Goal: Communication & Community: Answer question/provide support

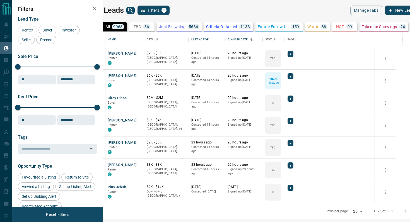
scroll to position [172, 304]
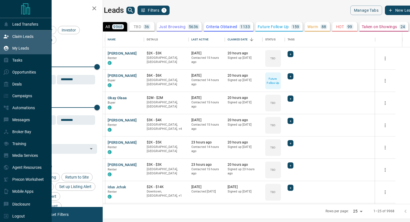
click at [30, 37] on p "Claim Leads" at bounding box center [22, 36] width 21 height 4
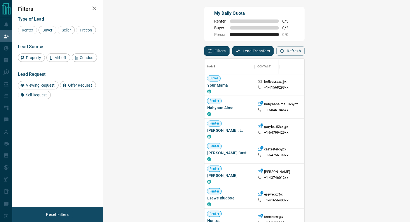
scroll to position [862, 0]
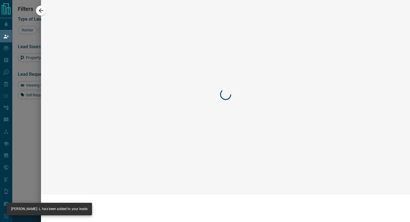
click at [388, 130] on div at bounding box center [225, 95] width 352 height 178
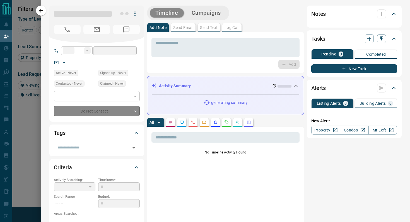
type input "**"
type input "**********"
type input "**"
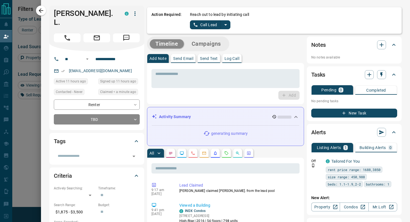
click at [226, 23] on icon "split button" at bounding box center [225, 24] width 7 height 7
click at [210, 44] on li "Log Manual Call" at bounding box center [210, 44] width 34 height 8
click at [205, 28] on button "Log Manual Call" at bounding box center [208, 24] width 37 height 9
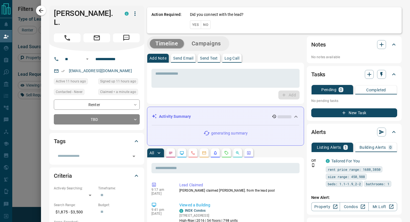
click at [207, 28] on button "No" at bounding box center [206, 24] width 10 height 9
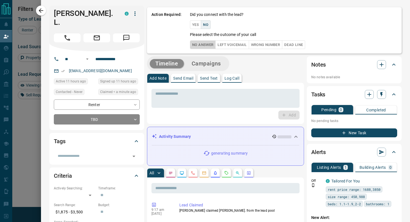
click at [202, 47] on button "No Answer" at bounding box center [203, 44] width 26 height 9
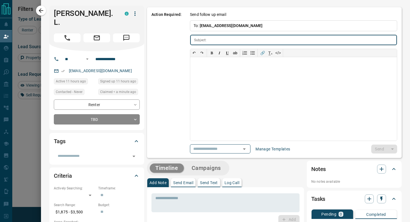
type input "**********"
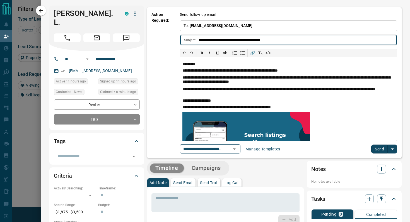
click at [380, 149] on button "Send" at bounding box center [379, 149] width 16 height 9
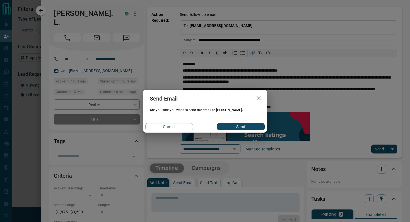
click at [234, 130] on button "Send" at bounding box center [241, 126] width 48 height 7
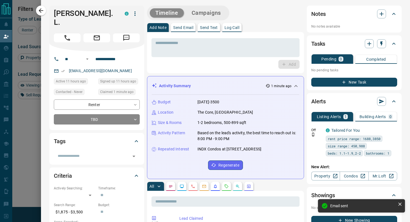
scroll to position [169, 295]
click at [42, 9] on icon "button" at bounding box center [41, 10] width 7 height 7
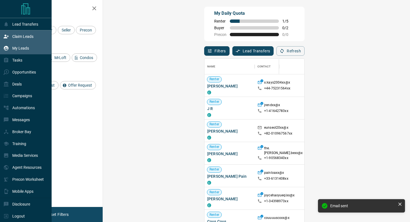
click at [28, 48] on p "My Leads" at bounding box center [20, 48] width 17 height 4
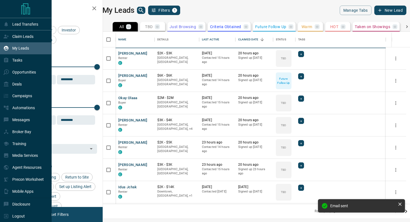
scroll to position [172, 304]
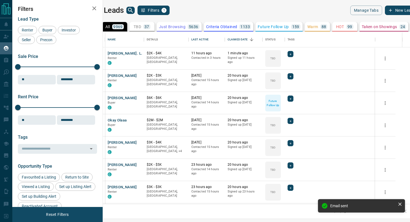
click at [134, 11] on icon "search button" at bounding box center [130, 10] width 7 height 7
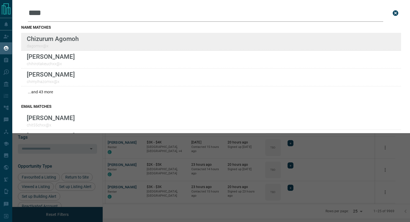
type input "****"
click at [0, 0] on div "Lead Transfers Claim Leads My Leads Tasks Opportunities Deals Campaigns Automat…" at bounding box center [205, 107] width 410 height 215
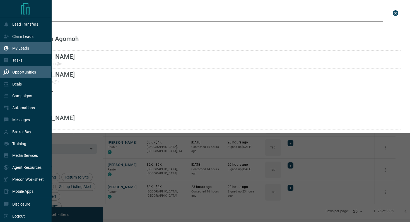
click at [36, 75] on div "Opportunities" at bounding box center [26, 72] width 52 height 12
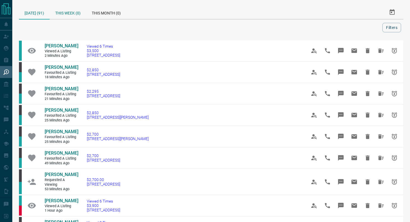
click at [70, 12] on div "This Week (0)" at bounding box center [68, 12] width 37 height 13
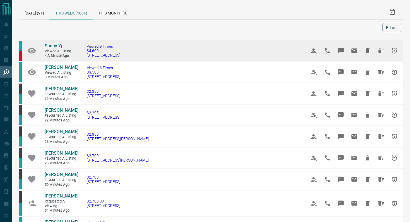
drag, startPoint x: 139, startPoint y: 56, endPoint x: 80, endPoint y: 55, distance: 59.1
click at [80, 55] on td "Viewed 9 Times $4,600 1027 - [STREET_ADDRESS]" at bounding box center [188, 50] width 220 height 21
copy span "[STREET_ADDRESS]"
click at [341, 48] on icon "Message" at bounding box center [341, 51] width 6 height 6
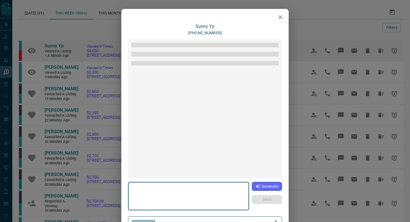
type textarea "**********"
type input "**********"
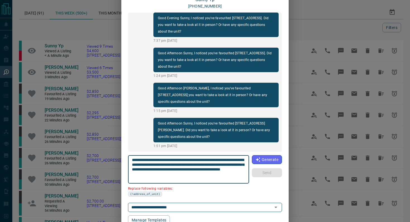
scroll to position [34, 0]
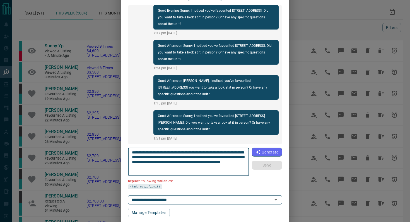
drag, startPoint x: 244, startPoint y: 152, endPoint x: 211, endPoint y: 151, distance: 32.6
click at [211, 151] on textarea "**********" at bounding box center [188, 162] width 113 height 24
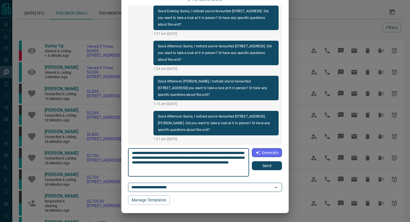
scroll to position [34, 0]
type textarea "**********"
click at [264, 165] on button "Send" at bounding box center [267, 165] width 30 height 9
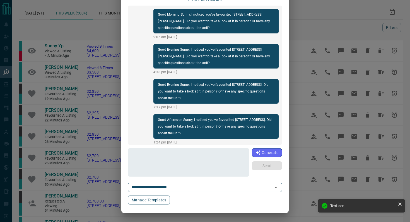
scroll to position [0, 0]
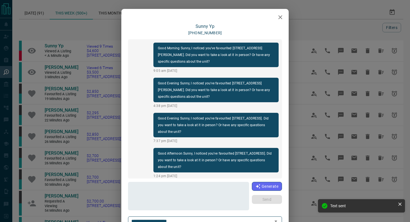
click at [283, 15] on icon "button" at bounding box center [280, 17] width 7 height 7
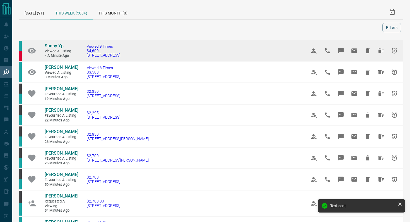
drag, startPoint x: 135, startPoint y: 57, endPoint x: 32, endPoint y: 43, distance: 104.4
click at [32, 43] on tr "Sunny Yp Viewed a Listing < a minute ago Viewed 9 Times $4,600 [STREET_ADDRESS]" at bounding box center [211, 50] width 384 height 21
copy tr "Sunny Yp Viewed a Listing < a minute ago Viewed 9 Times $4,600 [STREET_ADDRESS]"
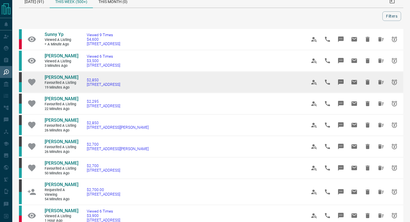
scroll to position [15, 0]
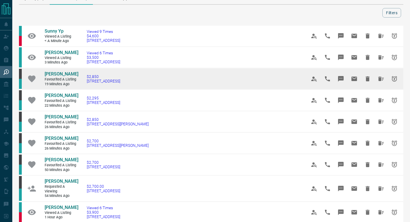
drag, startPoint x: 154, startPoint y: 81, endPoint x: 83, endPoint y: 81, distance: 71.1
click at [83, 81] on td "$2,850 [STREET_ADDRESS]" at bounding box center [188, 78] width 220 height 21
copy span "[STREET_ADDRESS]"
click at [341, 77] on icon "Message" at bounding box center [341, 79] width 6 height 6
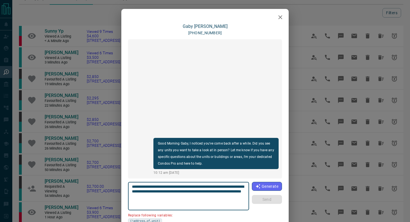
drag, startPoint x: 157, startPoint y: 191, endPoint x: 113, endPoint y: 191, distance: 44.9
click at [113, 191] on div "**********" at bounding box center [205, 111] width 410 height 222
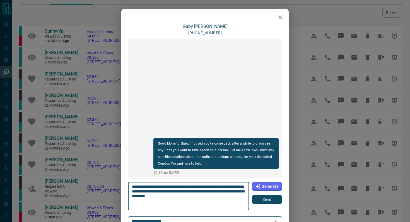
type textarea "**********"
click at [274, 200] on button "Send" at bounding box center [267, 199] width 30 height 9
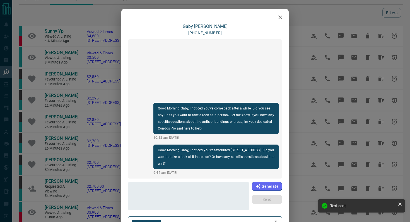
click at [282, 16] on icon "button" at bounding box center [280, 17] width 7 height 7
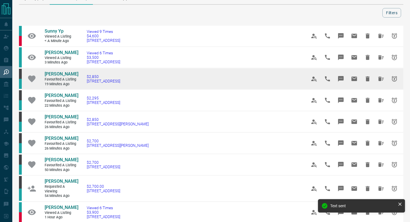
drag, startPoint x: 142, startPoint y: 85, endPoint x: 38, endPoint y: 74, distance: 104.5
click at [38, 74] on tr "[PERSON_NAME] Favourited a Listing 19 minutes ago $2,850 [STREET_ADDRESS]" at bounding box center [211, 78] width 384 height 21
copy tr "[PERSON_NAME] Favourited a Listing 19 minutes ago $2,850 [STREET_ADDRESS]"
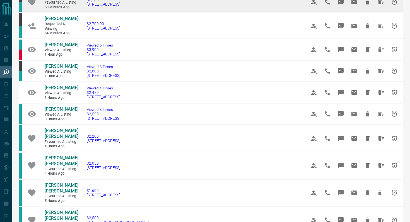
scroll to position [185, 0]
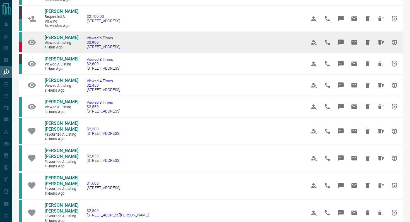
drag, startPoint x: 153, startPoint y: 47, endPoint x: 85, endPoint y: 47, distance: 68.3
click at [85, 47] on td "Viewed 6 Times $3,900 [STREET_ADDRESS]" at bounding box center [188, 42] width 220 height 21
copy span "[STREET_ADDRESS]"
click at [342, 39] on button "Message" at bounding box center [340, 42] width 13 height 13
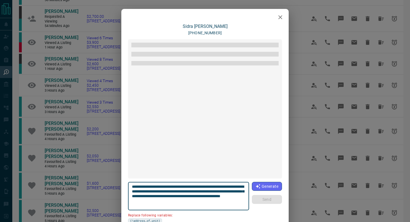
scroll to position [944, 0]
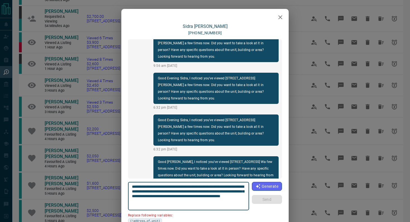
drag, startPoint x: 242, startPoint y: 186, endPoint x: 210, endPoint y: 185, distance: 31.8
click at [210, 185] on textarea "**********" at bounding box center [188, 196] width 113 height 24
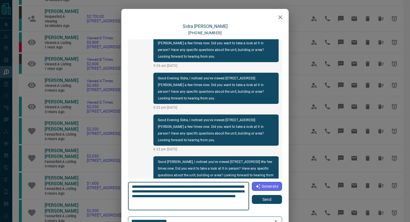
type textarea "**********"
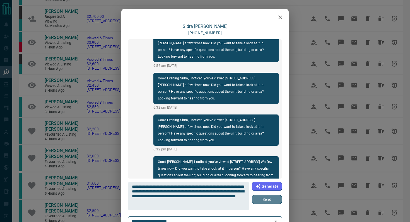
click at [262, 200] on button "Send" at bounding box center [267, 199] width 30 height 9
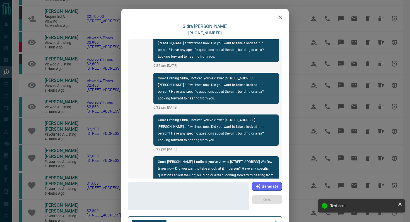
scroll to position [957, 0]
click at [281, 16] on icon "button" at bounding box center [280, 17] width 7 height 7
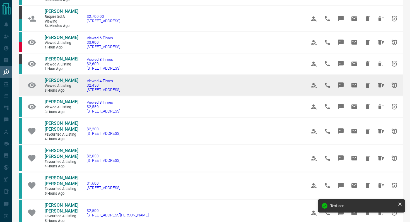
drag, startPoint x: 163, startPoint y: 87, endPoint x: 85, endPoint y: 89, distance: 78.0
click at [85, 89] on td "Viewed 4 Times $2,450 420 - [STREET_ADDRESS]" at bounding box center [188, 85] width 220 height 21
drag, startPoint x: 174, startPoint y: 88, endPoint x: 81, endPoint y: 88, distance: 93.6
click at [81, 88] on td "Viewed 4 Times $2,450 420 - [STREET_ADDRESS]" at bounding box center [188, 85] width 220 height 21
copy span "[STREET_ADDRESS]"
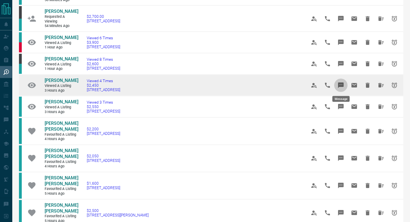
click at [339, 85] on icon "Message" at bounding box center [341, 85] width 6 height 6
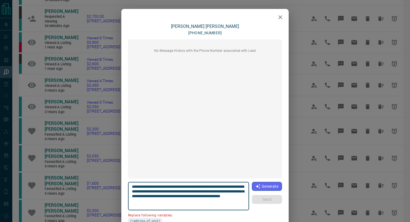
drag, startPoint x: 241, startPoint y: 186, endPoint x: 210, endPoint y: 185, distance: 31.0
click at [210, 185] on textarea "**********" at bounding box center [188, 196] width 113 height 24
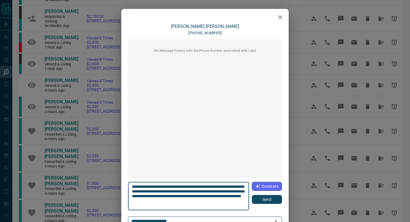
type textarea "**********"
click at [262, 201] on button "Send" at bounding box center [267, 199] width 30 height 9
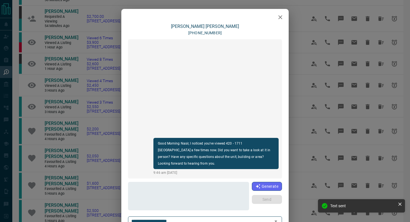
click at [280, 19] on icon "button" at bounding box center [280, 17] width 7 height 7
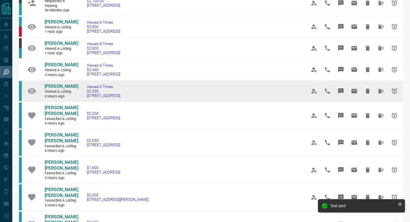
scroll to position [202, 0]
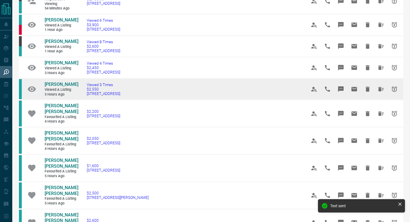
drag, startPoint x: 153, startPoint y: 102, endPoint x: 92, endPoint y: 100, distance: 60.8
click at [92, 100] on td "Viewed 3 Times $2,550 [STREET_ADDRESS]" at bounding box center [188, 89] width 220 height 21
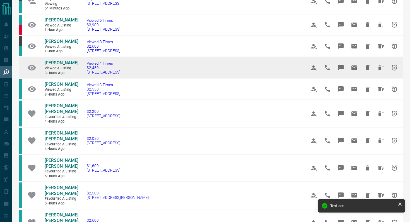
click at [169, 74] on td "Viewed 4 Times $2,450 420 - [STREET_ADDRESS]" at bounding box center [188, 67] width 220 height 21
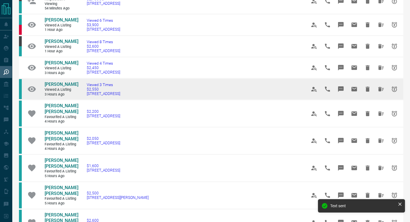
drag, startPoint x: 160, startPoint y: 95, endPoint x: 80, endPoint y: 98, distance: 79.7
click at [80, 98] on td "Viewed 3 Times $2,550 [STREET_ADDRESS]" at bounding box center [188, 89] width 220 height 21
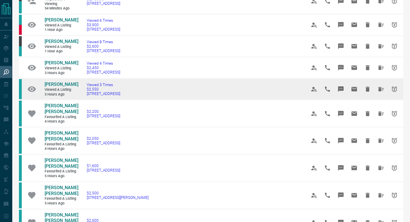
copy span "[STREET_ADDRESS]"
click at [340, 90] on icon "Message" at bounding box center [341, 89] width 6 height 6
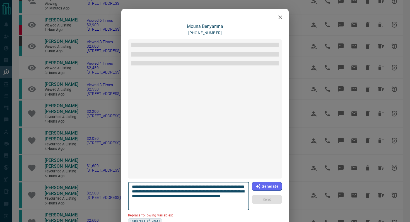
scroll to position [135, 0]
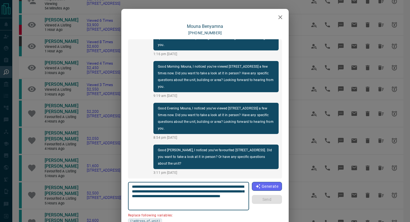
click at [279, 15] on icon "button" at bounding box center [280, 17] width 7 height 7
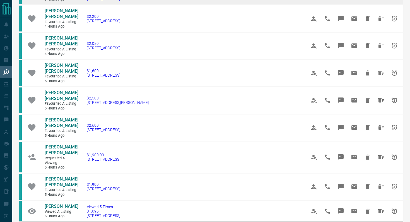
scroll to position [300, 0]
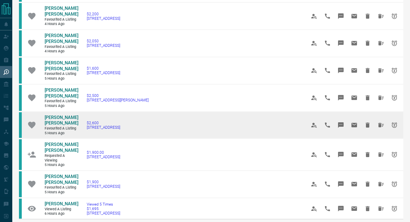
drag, startPoint x: 142, startPoint y: 107, endPoint x: 43, endPoint y: 99, distance: 99.3
click at [43, 111] on tr "[PERSON_NAME] [PERSON_NAME] Favourited a Listing 5 hours ago $2,600 [STREET_ADD…" at bounding box center [211, 124] width 384 height 27
copy tr "[PERSON_NAME] [PERSON_NAME] Favourited a Listing 5 hours ago $2,600 [STREET_ADD…"
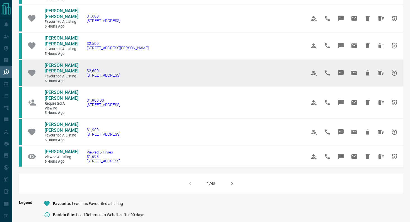
scroll to position [354, 0]
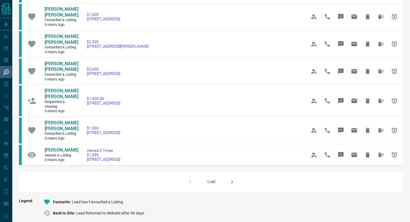
click at [236, 175] on button "button" at bounding box center [231, 181] width 13 height 13
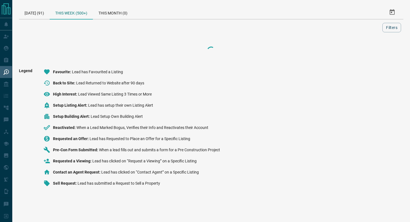
scroll to position [0, 0]
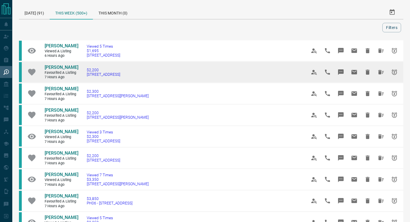
drag, startPoint x: 144, startPoint y: 73, endPoint x: 82, endPoint y: 74, distance: 61.1
click at [82, 74] on td "$2,200 [STREET_ADDRESS]" at bounding box center [188, 72] width 220 height 21
click at [341, 70] on icon "Message" at bounding box center [341, 72] width 6 height 6
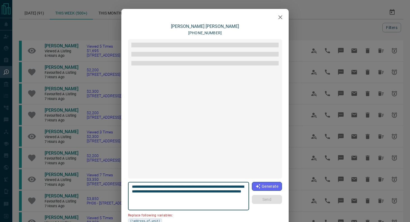
scroll to position [199, 0]
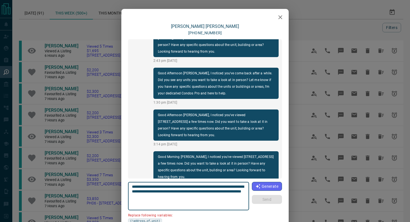
click at [281, 14] on icon "button" at bounding box center [280, 17] width 7 height 7
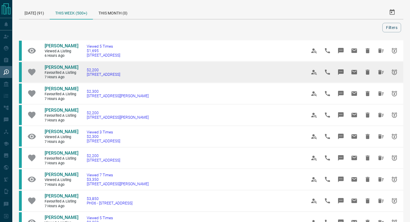
drag, startPoint x: 147, startPoint y: 75, endPoint x: 81, endPoint y: 73, distance: 66.1
click at [81, 73] on td "$2,200 [STREET_ADDRESS]" at bounding box center [188, 72] width 220 height 21
copy span "[STREET_ADDRESS]"
click at [342, 70] on icon "Message" at bounding box center [341, 72] width 6 height 6
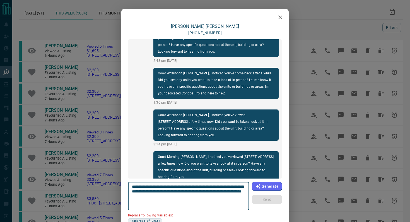
scroll to position [47, 0]
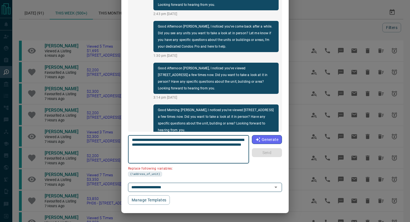
drag, startPoint x: 163, startPoint y: 144, endPoint x: 121, endPoint y: 144, distance: 41.8
click at [121, 144] on div "[PERSON_NAME] [PHONE_NUMBER] Good Morning [PERSON_NAME], I noticed you've favou…" at bounding box center [204, 91] width 167 height 228
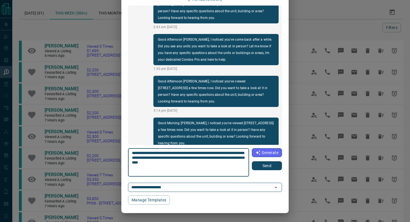
type textarea "**********"
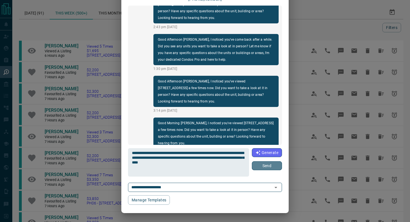
click at [269, 164] on button "Send" at bounding box center [267, 165] width 30 height 9
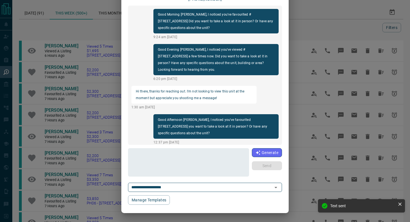
scroll to position [0, 0]
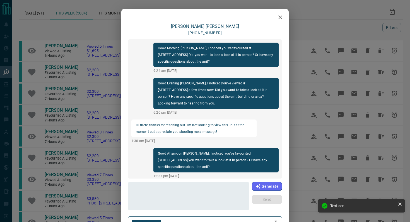
click at [279, 20] on icon "button" at bounding box center [280, 17] width 7 height 7
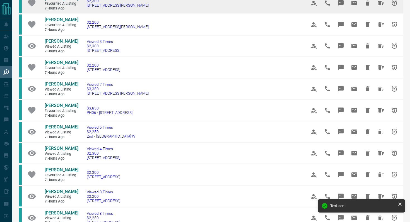
scroll to position [95, 0]
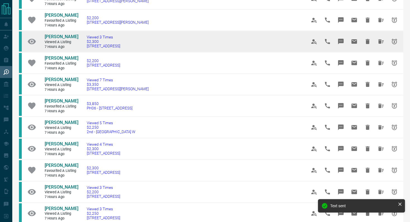
drag, startPoint x: 135, startPoint y: 47, endPoint x: 83, endPoint y: 47, distance: 52.4
click at [83, 47] on td "Viewed 3 Times $2,300 [STREET_ADDRESS]" at bounding box center [188, 41] width 220 height 21
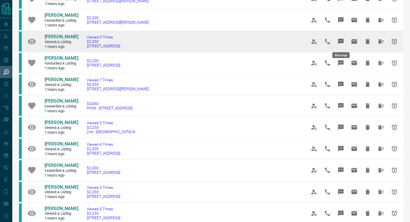
click at [341, 44] on icon "Message" at bounding box center [340, 41] width 7 height 7
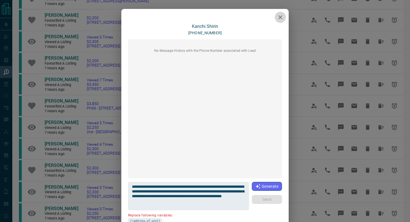
click at [281, 21] on button "button" at bounding box center [280, 17] width 11 height 11
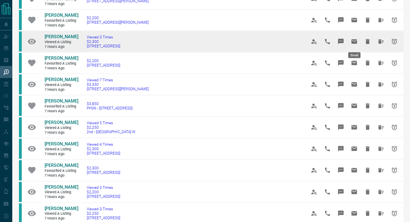
click at [351, 40] on icon "Email" at bounding box center [354, 41] width 6 height 4
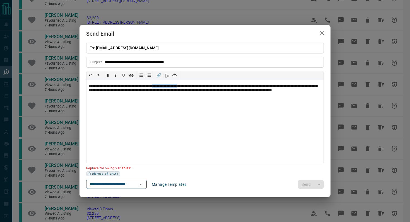
drag, startPoint x: 200, startPoint y: 86, endPoint x: 169, endPoint y: 84, distance: 31.3
click at [169, 84] on p "**********" at bounding box center [205, 91] width 232 height 14
paste div
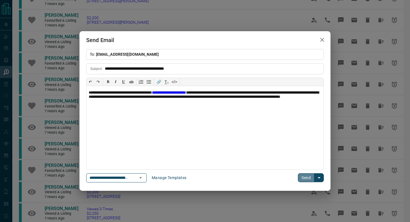
click at [309, 179] on button "Send" at bounding box center [306, 177] width 16 height 9
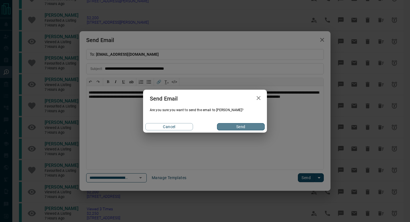
click at [248, 128] on button "Send" at bounding box center [241, 126] width 48 height 7
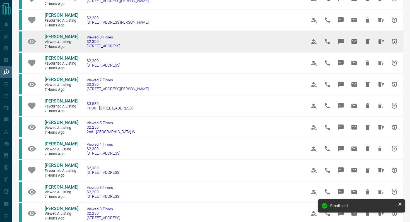
drag, startPoint x: 144, startPoint y: 48, endPoint x: 81, endPoint y: 47, distance: 63.8
click at [81, 47] on td "Viewed 3 Times $2,300 [STREET_ADDRESS]" at bounding box center [188, 41] width 220 height 21
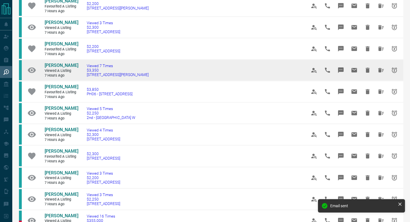
scroll to position [110, 0]
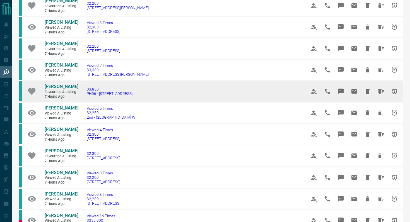
drag, startPoint x: 145, startPoint y: 95, endPoint x: 84, endPoint y: 95, distance: 61.0
click at [84, 95] on td "$3,850 PH06 - [STREET_ADDRESS]" at bounding box center [188, 91] width 220 height 21
click at [354, 90] on icon "Email" at bounding box center [354, 91] width 6 height 4
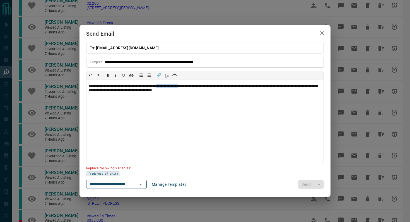
drag, startPoint x: 199, startPoint y: 85, endPoint x: 169, endPoint y: 84, distance: 29.8
click at [169, 84] on p "**********" at bounding box center [205, 88] width 232 height 9
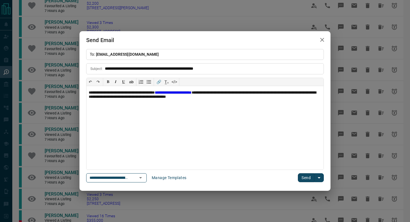
click at [305, 177] on button "Send" at bounding box center [306, 177] width 16 height 9
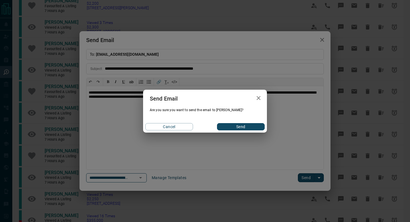
click at [241, 128] on button "Send" at bounding box center [241, 126] width 48 height 7
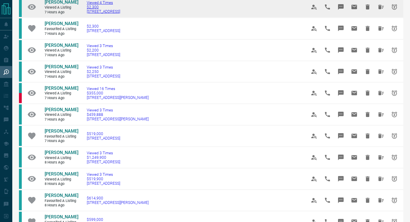
scroll to position [237, 0]
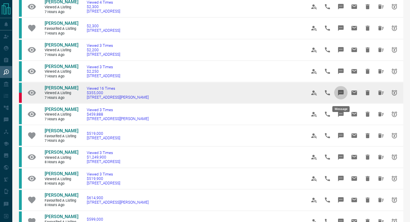
click at [340, 94] on icon "Message" at bounding box center [341, 93] width 6 height 6
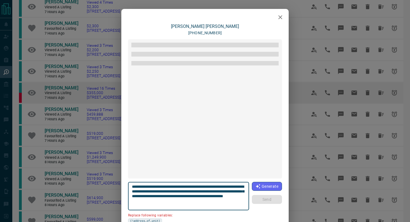
scroll to position [639, 0]
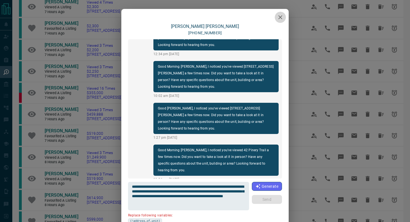
click at [278, 18] on icon "button" at bounding box center [280, 17] width 7 height 7
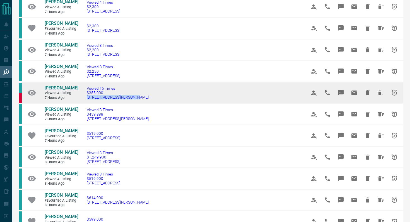
drag, startPoint x: 140, startPoint y: 102, endPoint x: 82, endPoint y: 102, distance: 57.7
click at [82, 102] on td "Viewed 16 Times $355,000 [STREET_ADDRESS][PERSON_NAME]" at bounding box center [188, 92] width 220 height 21
click at [340, 94] on icon "Message" at bounding box center [341, 93] width 6 height 6
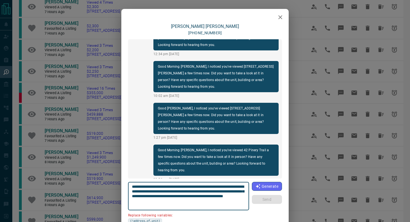
drag, startPoint x: 163, startPoint y: 191, endPoint x: 127, endPoint y: 190, distance: 35.7
click at [127, 190] on div "[PERSON_NAME] [PHONE_NUMBER] Good Morning [PERSON_NAME], I noticed you've come …" at bounding box center [204, 138] width 167 height 228
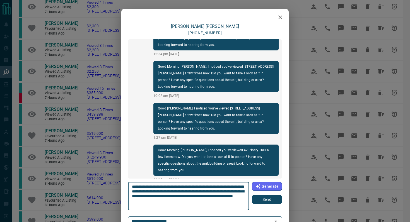
type textarea "**********"
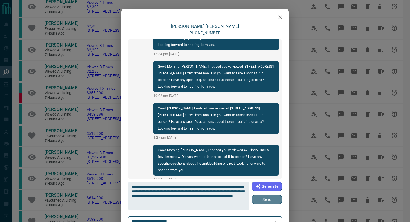
click at [270, 201] on button "Send" at bounding box center [267, 199] width 30 height 9
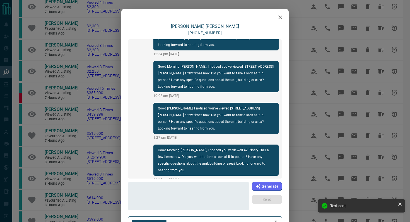
scroll to position [681, 0]
click at [281, 14] on icon "button" at bounding box center [280, 17] width 7 height 7
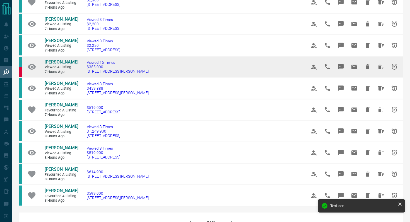
scroll to position [266, 0]
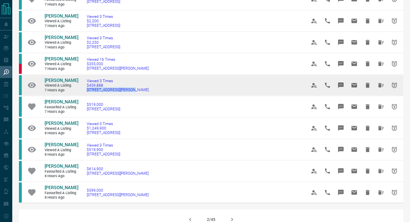
drag, startPoint x: 134, startPoint y: 95, endPoint x: 82, endPoint y: 95, distance: 52.1
click at [82, 95] on td "Viewed 3 Times $459,888 606 - [STREET_ADDRESS][PERSON_NAME]" at bounding box center [188, 84] width 220 height 21
click at [343, 88] on icon "Message" at bounding box center [341, 85] width 6 height 6
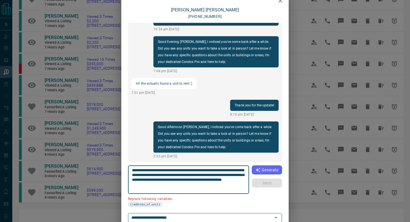
scroll to position [33, 0]
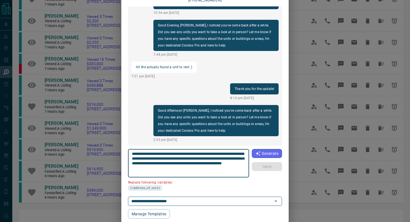
drag, startPoint x: 243, startPoint y: 153, endPoint x: 211, endPoint y: 152, distance: 31.8
click at [211, 152] on textarea "**********" at bounding box center [188, 164] width 113 height 24
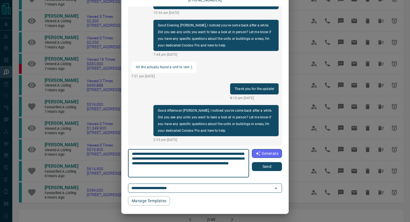
type textarea "**********"
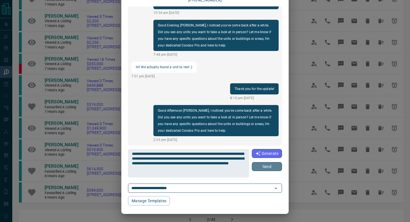
click at [274, 166] on button "Send" at bounding box center [267, 166] width 30 height 9
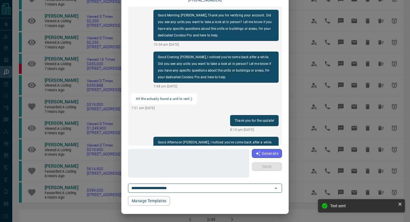
scroll to position [0, 0]
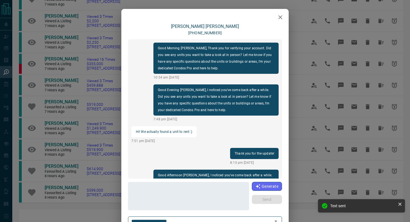
click at [281, 14] on icon "button" at bounding box center [280, 17] width 7 height 7
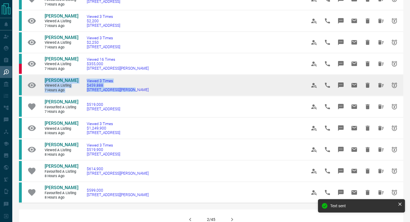
drag, startPoint x: 136, startPoint y: 99, endPoint x: 40, endPoint y: 86, distance: 96.2
click at [40, 86] on tr "[PERSON_NAME] Viewed a Listing 7 hours ago Viewed 3 Times $459,888 606 - [STREE…" at bounding box center [211, 84] width 384 height 21
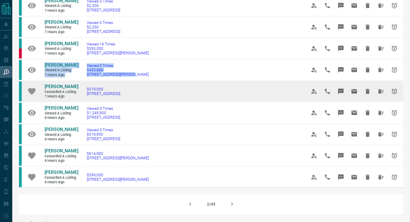
scroll to position [283, 0]
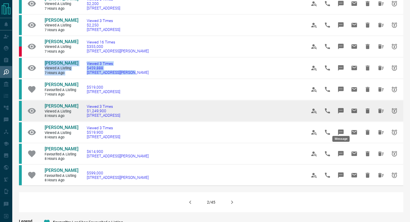
click at [339, 114] on icon "Message" at bounding box center [341, 111] width 6 height 6
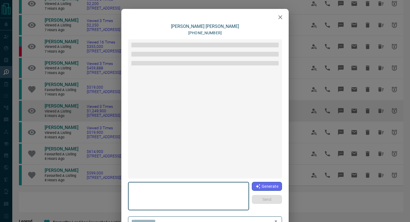
type textarea "**********"
type input "**********"
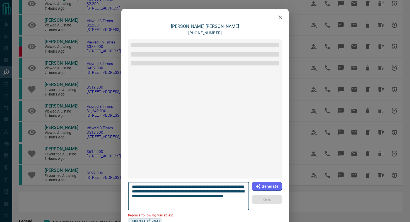
scroll to position [650, 0]
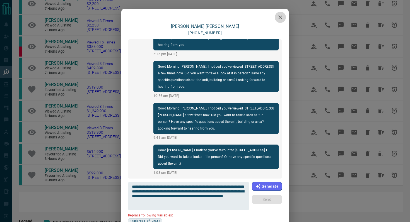
click at [281, 16] on icon "button" at bounding box center [280, 17] width 4 height 4
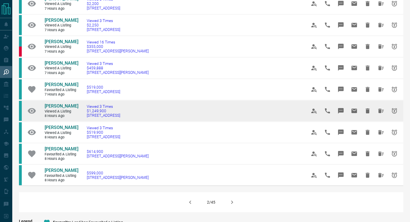
drag, startPoint x: 137, startPoint y: 130, endPoint x: 78, endPoint y: 130, distance: 58.8
click at [78, 122] on td "Viewed 3 Times $1,249,900 [STREET_ADDRESS]" at bounding box center [188, 110] width 220 height 21
click at [339, 114] on icon "Message" at bounding box center [341, 111] width 6 height 6
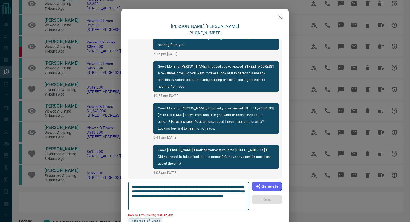
click at [284, 18] on button "button" at bounding box center [280, 17] width 11 height 11
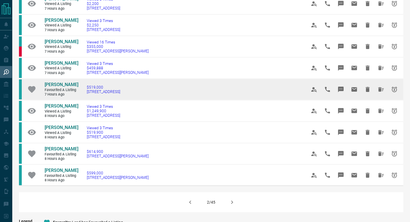
drag, startPoint x: 132, startPoint y: 132, endPoint x: 36, endPoint y: 111, distance: 98.3
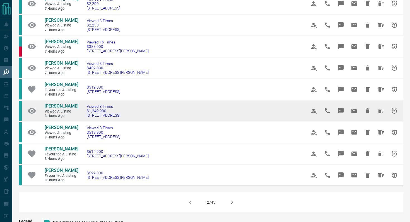
click at [133, 122] on td "Viewed 3 Times $1,249,900 [STREET_ADDRESS]" at bounding box center [188, 110] width 220 height 21
drag, startPoint x: 137, startPoint y: 134, endPoint x: 41, endPoint y: 120, distance: 97.5
click at [41, 120] on tr "[PERSON_NAME] Viewed a Listing 8 hours ago Viewed 3 Times $1,249,900 [STREET_AD…" at bounding box center [211, 110] width 384 height 21
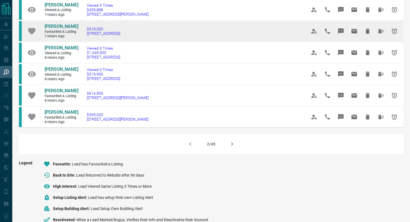
scroll to position [343, 0]
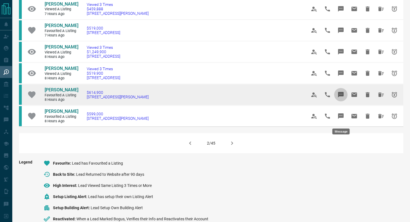
click at [343, 98] on icon "Message" at bounding box center [341, 95] width 6 height 6
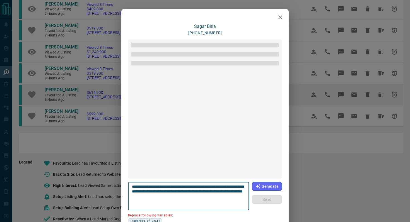
scroll to position [425, 0]
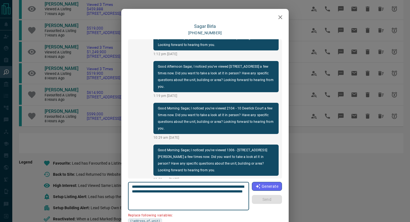
click at [281, 18] on icon "button" at bounding box center [280, 17] width 4 height 4
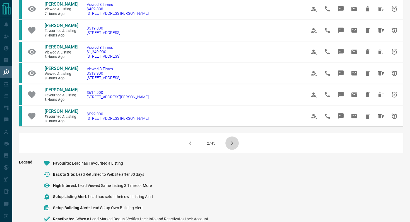
click at [230, 147] on icon "button" at bounding box center [232, 143] width 7 height 7
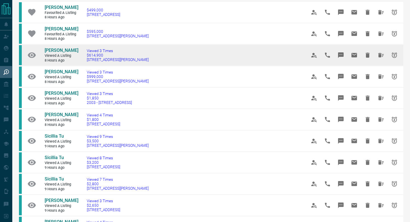
scroll to position [39, 0]
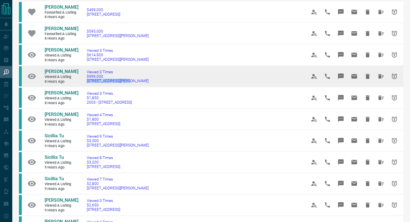
drag, startPoint x: 132, startPoint y: 81, endPoint x: 82, endPoint y: 81, distance: 49.9
click at [82, 81] on td "Viewed 3 Times $999,000 [STREET_ADDRESS][PERSON_NAME]" at bounding box center [188, 76] width 220 height 21
click at [341, 74] on icon "Message" at bounding box center [341, 77] width 6 height 6
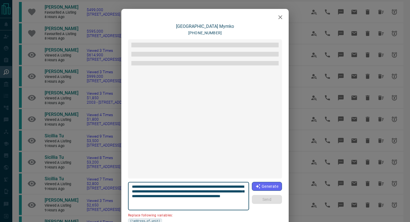
scroll to position [1044, 0]
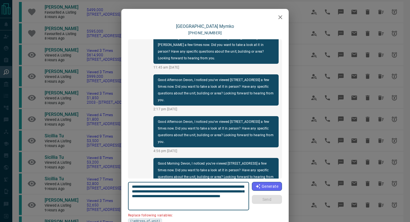
drag, startPoint x: 244, startPoint y: 186, endPoint x: 212, endPoint y: 185, distance: 31.5
click at [212, 185] on textarea "**********" at bounding box center [188, 196] width 113 height 24
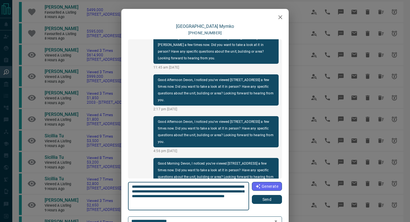
type textarea "**********"
click at [259, 197] on button "Send" at bounding box center [267, 199] width 30 height 9
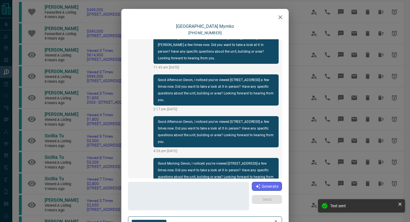
scroll to position [1064, 0]
click at [281, 22] on button "button" at bounding box center [280, 17] width 11 height 11
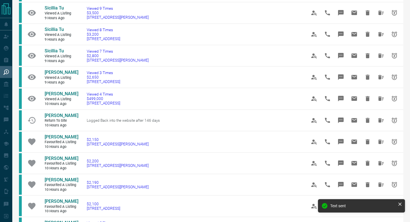
scroll to position [167, 0]
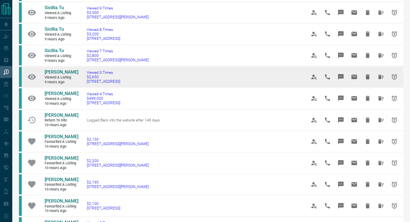
drag, startPoint x: 130, startPoint y: 83, endPoint x: 122, endPoint y: 83, distance: 7.8
click at [122, 83] on td "Viewed 3 Times $2,650 [STREET_ADDRESS]" at bounding box center [188, 76] width 220 height 21
drag, startPoint x: 128, startPoint y: 82, endPoint x: 83, endPoint y: 81, distance: 44.9
click at [83, 81] on td "Viewed 3 Times $2,650 [STREET_ADDRESS]" at bounding box center [188, 76] width 220 height 21
click at [339, 74] on button "Message" at bounding box center [340, 76] width 13 height 13
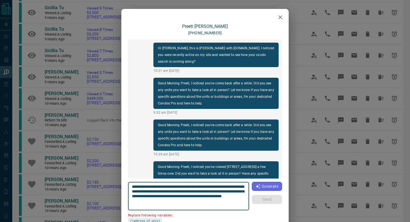
scroll to position [23, 0]
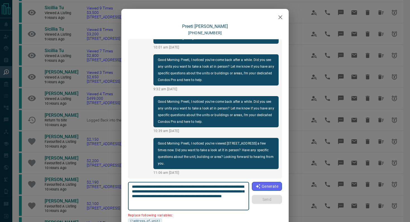
drag, startPoint x: 243, startPoint y: 186, endPoint x: 211, endPoint y: 185, distance: 32.1
click at [211, 185] on textarea "**********" at bounding box center [188, 196] width 113 height 24
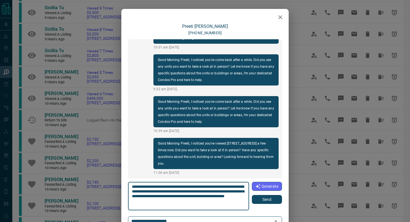
type textarea "**********"
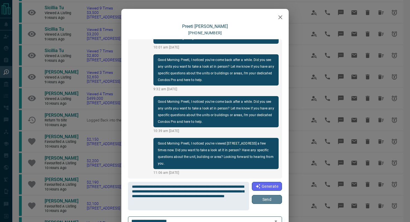
click at [265, 200] on button "Send" at bounding box center [267, 199] width 30 height 9
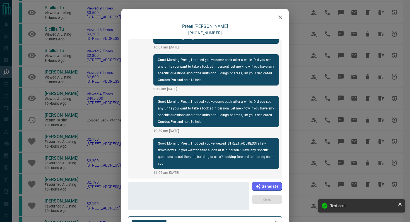
scroll to position [59, 0]
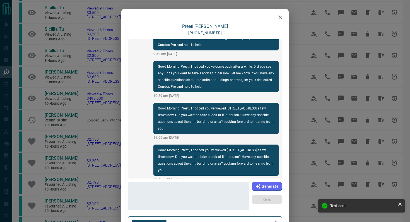
click at [278, 18] on icon "button" at bounding box center [280, 17] width 7 height 7
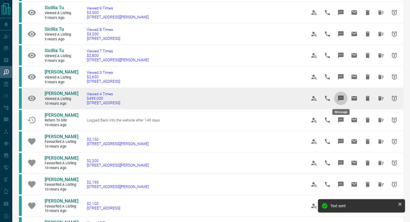
click at [340, 96] on icon "Message" at bounding box center [340, 98] width 7 height 7
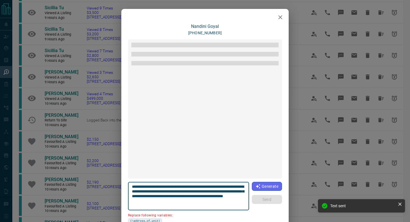
scroll to position [717, 0]
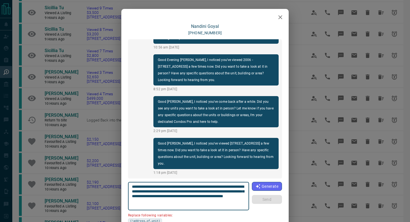
click at [277, 16] on icon "button" at bounding box center [280, 17] width 7 height 7
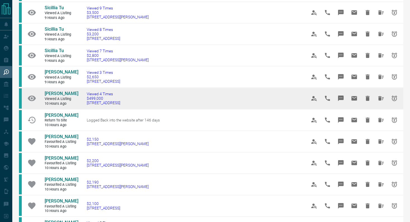
click at [145, 103] on td "Viewed 4 Times $499,000 5003 - [STREET_ADDRESS]" at bounding box center [188, 98] width 220 height 21
drag, startPoint x: 149, startPoint y: 105, endPoint x: 37, endPoint y: 94, distance: 112.9
click at [37, 94] on tr "[PERSON_NAME] Viewed a Listing 10 hours ago Viewed 4 Times $499,000 5003 - [STR…" at bounding box center [211, 98] width 384 height 21
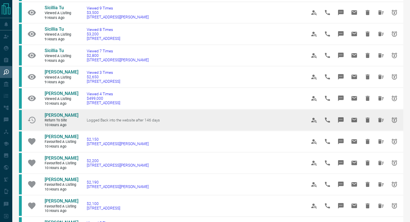
click at [342, 118] on icon "Message" at bounding box center [341, 120] width 6 height 6
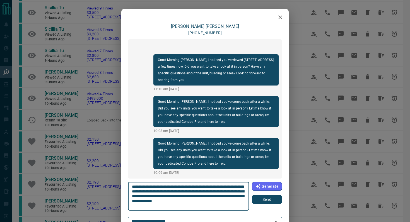
click at [267, 198] on button "Send" at bounding box center [267, 199] width 30 height 9
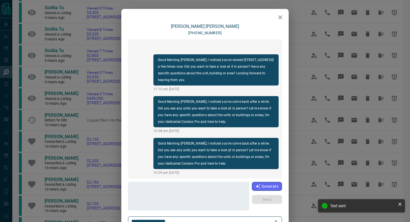
scroll to position [30, 0]
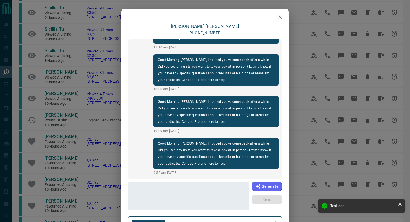
click at [276, 19] on button "button" at bounding box center [280, 17] width 11 height 11
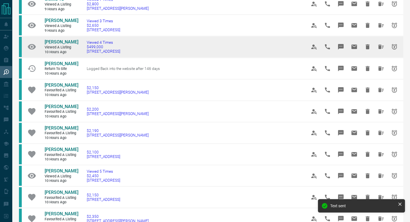
scroll to position [218, 0]
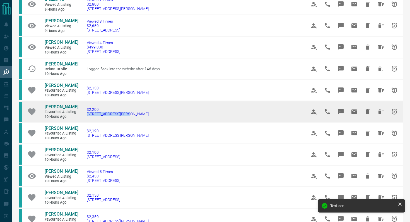
drag, startPoint x: 135, startPoint y: 117, endPoint x: 82, endPoint y: 114, distance: 53.0
click at [82, 115] on td "$2,200 [STREET_ADDRESS][PERSON_NAME]" at bounding box center [188, 111] width 220 height 21
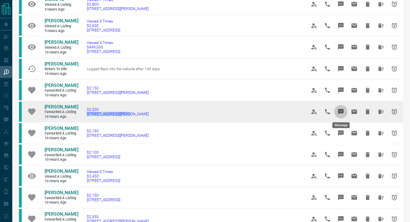
click at [343, 111] on icon "Message" at bounding box center [341, 112] width 6 height 6
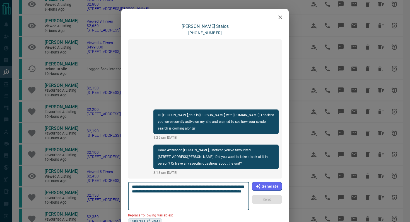
drag, startPoint x: 163, startPoint y: 191, endPoint x: 105, endPoint y: 190, distance: 58.5
click at [105, 190] on div "**********" at bounding box center [205, 111] width 410 height 222
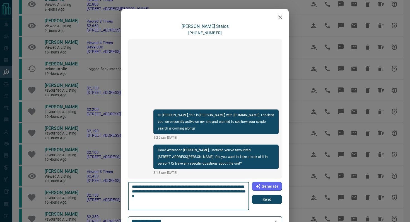
type textarea "**********"
click at [278, 201] on button "Send" at bounding box center [267, 199] width 30 height 9
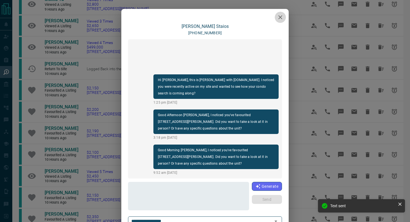
click at [281, 18] on icon "button" at bounding box center [280, 17] width 7 height 7
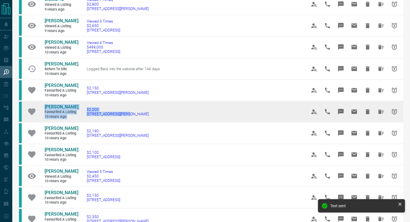
drag, startPoint x: 133, startPoint y: 115, endPoint x: 27, endPoint y: 107, distance: 106.8
click at [27, 107] on tr "[PERSON_NAME] Favourited a Listing 10 hours ago $2,200 [STREET_ADDRESS][PERSON_…" at bounding box center [211, 111] width 384 height 21
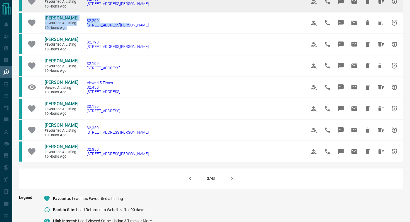
scroll to position [307, 0]
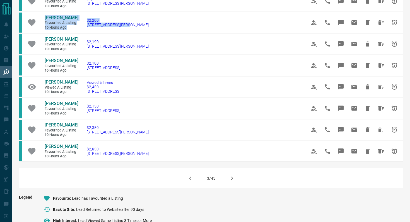
click at [229, 179] on icon "button" at bounding box center [232, 178] width 7 height 7
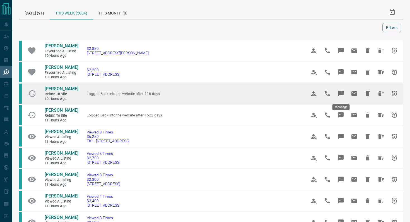
click at [341, 91] on icon "Message" at bounding box center [340, 93] width 7 height 7
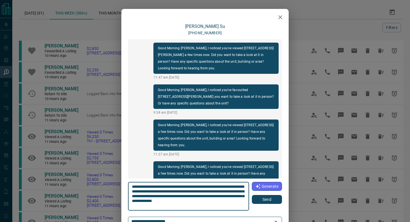
scroll to position [366, 0]
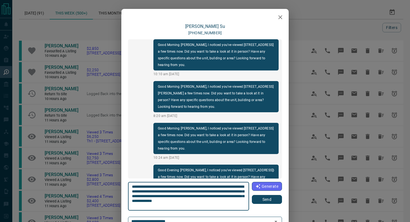
click at [270, 198] on button "Send" at bounding box center [267, 199] width 30 height 9
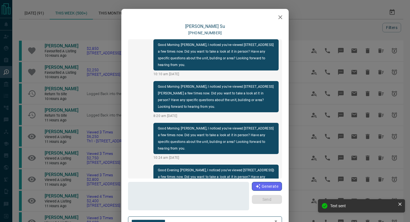
scroll to position [408, 0]
click at [280, 17] on icon "button" at bounding box center [280, 17] width 4 height 4
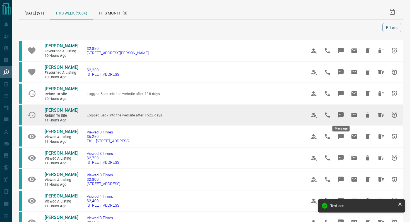
click at [341, 113] on icon "Message" at bounding box center [341, 115] width 6 height 6
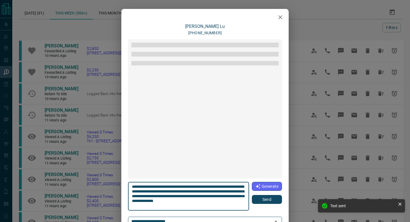
scroll to position [69, 0]
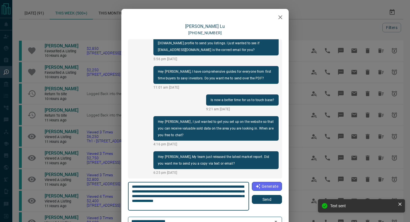
click at [267, 197] on button "Send" at bounding box center [267, 199] width 30 height 9
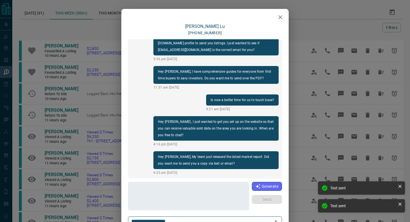
scroll to position [110, 0]
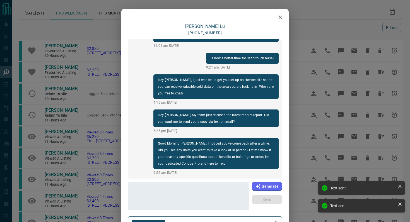
click at [279, 16] on icon "button" at bounding box center [280, 17] width 4 height 4
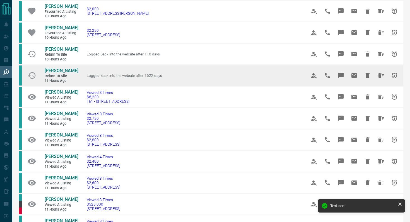
scroll to position [43, 0]
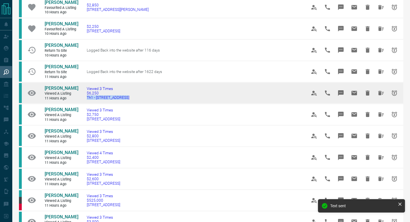
drag, startPoint x: 137, startPoint y: 97, endPoint x: 80, endPoint y: 98, distance: 57.1
click at [80, 98] on td "Viewed 3 Times $6,250 [STREET_ADDRESS]" at bounding box center [188, 92] width 220 height 21
click at [340, 93] on icon "Message" at bounding box center [341, 93] width 6 height 6
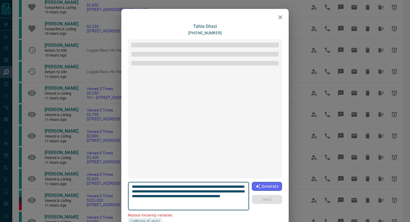
scroll to position [1043, 0]
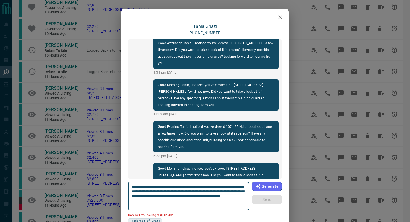
drag, startPoint x: 243, startPoint y: 186, endPoint x: 211, endPoint y: 185, distance: 32.1
click at [211, 185] on textarea "**********" at bounding box center [188, 196] width 113 height 24
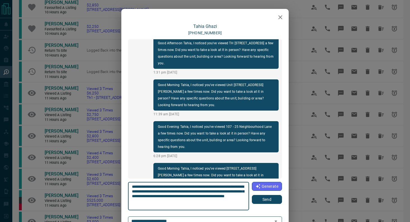
type textarea "**********"
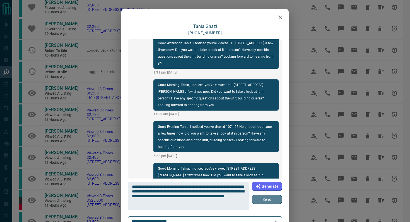
click at [267, 200] on button "Send" at bounding box center [267, 199] width 30 height 9
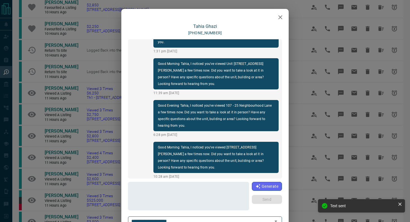
scroll to position [1064, 0]
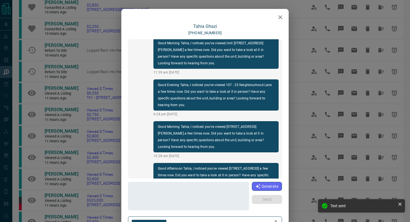
click at [281, 16] on icon "button" at bounding box center [280, 17] width 4 height 4
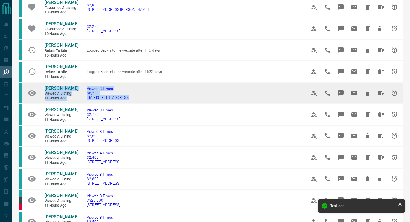
drag, startPoint x: 135, startPoint y: 99, endPoint x: 40, endPoint y: 87, distance: 95.9
click at [40, 87] on tr "[PERSON_NAME] Viewed a Listing 11 hours ago Viewed 3 Times $6,250 Th1 - [STREET…" at bounding box center [211, 92] width 384 height 21
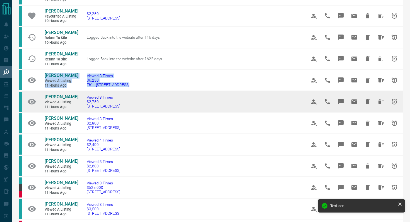
scroll to position [57, 0]
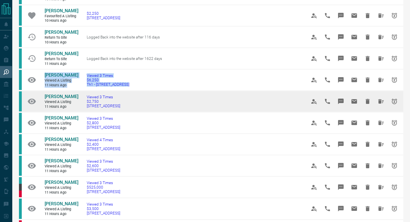
drag, startPoint x: 142, startPoint y: 109, endPoint x: 83, endPoint y: 109, distance: 58.8
click at [83, 109] on td "Viewed 3 Times $2,750 [STREET_ADDRESS]" at bounding box center [188, 101] width 220 height 21
click at [343, 103] on icon "Message" at bounding box center [341, 102] width 6 height 6
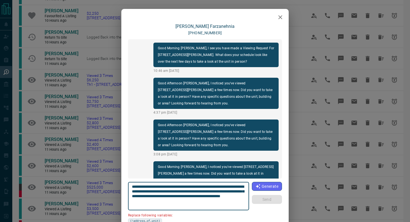
scroll to position [268, 0]
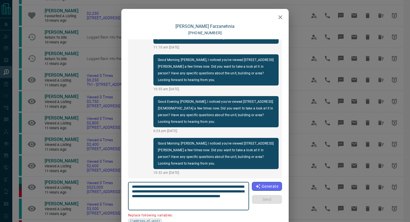
drag, startPoint x: 243, startPoint y: 186, endPoint x: 212, endPoint y: 185, distance: 31.8
click at [212, 185] on textarea "**********" at bounding box center [188, 196] width 113 height 24
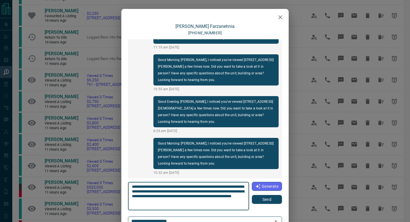
type textarea "**********"
click at [272, 200] on button "Send" at bounding box center [267, 199] width 30 height 9
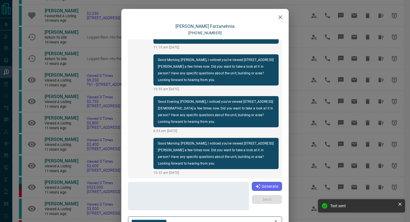
scroll to position [309, 0]
click at [279, 18] on icon "button" at bounding box center [280, 17] width 7 height 7
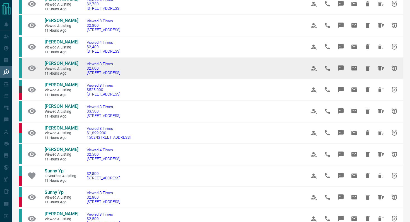
scroll to position [155, 0]
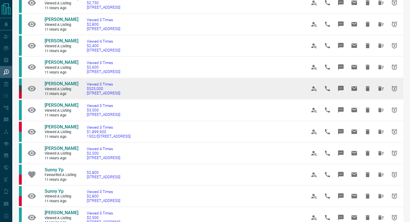
drag, startPoint x: 150, startPoint y: 108, endPoint x: 81, endPoint y: 108, distance: 69.1
click at [81, 99] on td "Viewed 3 Times $525,000 [STREET_ADDRESS]" at bounding box center [188, 88] width 220 height 21
click at [341, 91] on icon "Message" at bounding box center [341, 89] width 6 height 6
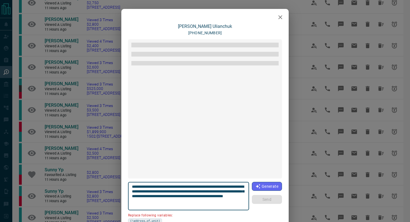
scroll to position [483, 0]
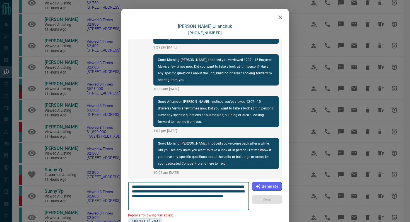
drag, startPoint x: 163, startPoint y: 191, endPoint x: 108, endPoint y: 191, distance: 55.5
click at [108, 191] on div "[PERSON_NAME] [PHONE_NUMBER] Hi [PERSON_NAME], This is [PERSON_NAME] from [DOMA…" at bounding box center [205, 111] width 410 height 222
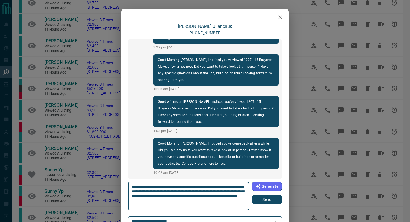
type textarea "**********"
click at [270, 198] on button "Send" at bounding box center [267, 199] width 30 height 9
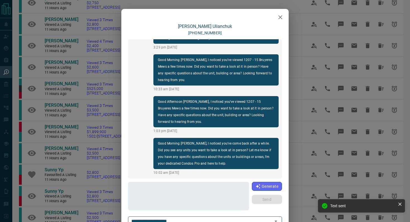
scroll to position [525, 0]
click at [281, 17] on icon "button" at bounding box center [280, 17] width 7 height 7
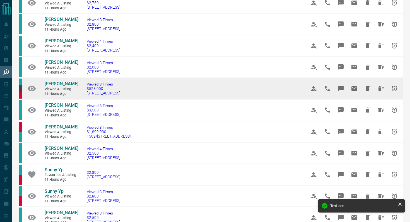
drag, startPoint x: 145, startPoint y: 110, endPoint x: 35, endPoint y: 96, distance: 110.7
click at [35, 96] on tr "[PERSON_NAME] Viewed a Listing 11 hours ago Viewed 3 Times $525,000 [STREET_ADD…" at bounding box center [211, 88] width 384 height 21
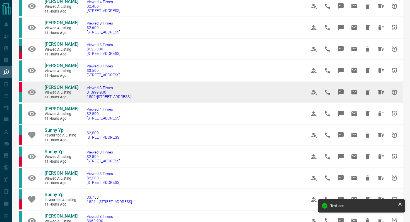
scroll to position [200, 0]
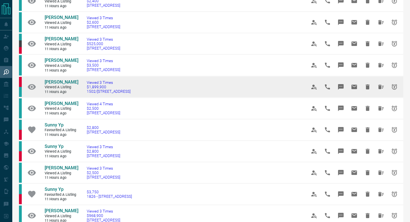
drag, startPoint x: 150, startPoint y: 112, endPoint x: 79, endPoint y: 112, distance: 70.8
click at [79, 98] on td "Viewed 3 Times $1,899,900 1502/[STREET_ADDRESS]" at bounding box center [188, 86] width 220 height 21
click at [342, 90] on icon "Message" at bounding box center [341, 87] width 6 height 6
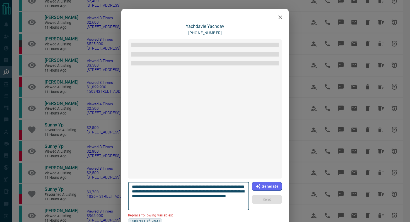
scroll to position [59, 0]
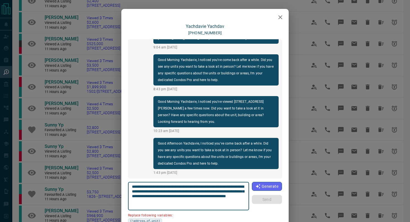
drag, startPoint x: 164, startPoint y: 191, endPoint x: 101, endPoint y: 191, distance: 62.4
click at [101, 191] on div "[PERSON_NAME] [PHONE_NUMBER] Hi [PERSON_NAME], this is [PERSON_NAME] with [DOMA…" at bounding box center [205, 111] width 410 height 222
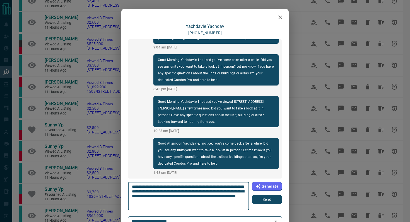
type textarea "**********"
click at [269, 201] on button "Send" at bounding box center [267, 199] width 30 height 9
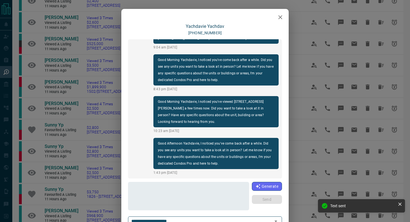
scroll to position [100, 0]
click at [280, 18] on icon "button" at bounding box center [280, 17] width 7 height 7
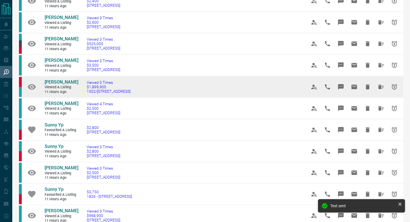
drag, startPoint x: 141, startPoint y: 112, endPoint x: 40, endPoint y: 101, distance: 102.3
click at [40, 98] on tr "[PERSON_NAME] Viewed a Listing 11 hours ago Viewed 3 Times $1,899,900 1502/[STR…" at bounding box center [211, 86] width 384 height 21
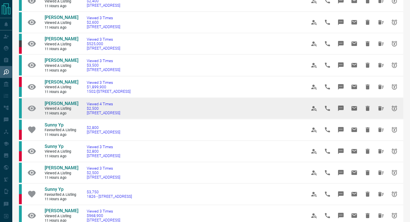
drag, startPoint x: 153, startPoint y: 138, endPoint x: 82, endPoint y: 135, distance: 71.1
click at [82, 119] on td "Viewed 4 Times $2,500 [STREET_ADDRESS]" at bounding box center [188, 108] width 220 height 21
click at [345, 115] on button "Message" at bounding box center [340, 108] width 13 height 13
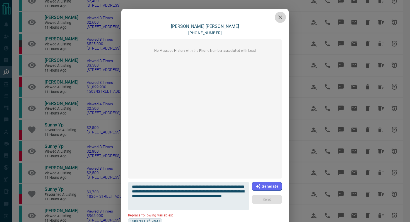
click at [278, 16] on icon "button" at bounding box center [280, 17] width 4 height 4
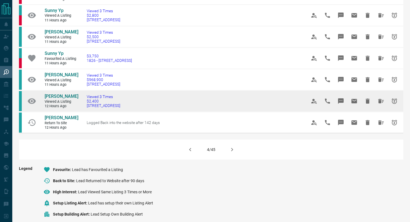
scroll to position [343, 0]
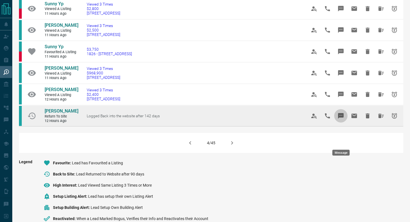
click at [343, 119] on icon "Message" at bounding box center [341, 116] width 6 height 6
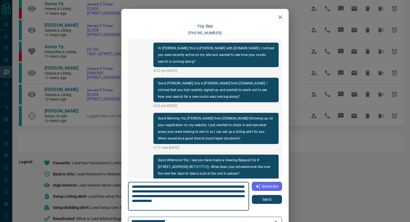
scroll to position [234, 0]
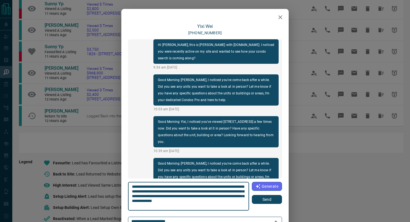
click at [265, 199] on button "Send" at bounding box center [267, 199] width 30 height 9
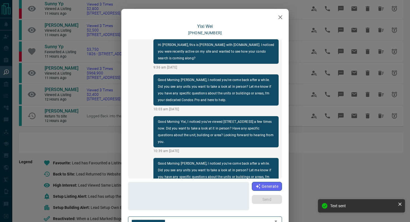
scroll to position [276, 0]
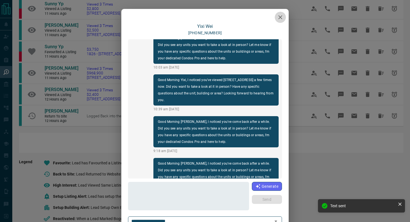
click at [280, 15] on icon "button" at bounding box center [280, 17] width 7 height 7
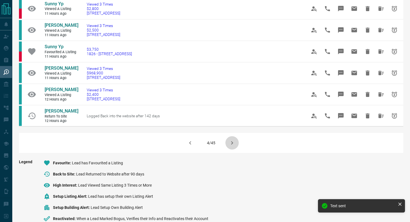
click at [231, 146] on icon "button" at bounding box center [232, 143] width 7 height 7
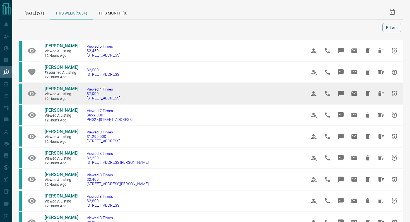
drag, startPoint x: 138, startPoint y: 99, endPoint x: 81, endPoint y: 98, distance: 56.9
click at [81, 98] on td "Viewed 4 Times $7,000 [STREET_ADDRESS]" at bounding box center [188, 93] width 220 height 21
click at [341, 91] on icon "Message" at bounding box center [340, 93] width 7 height 7
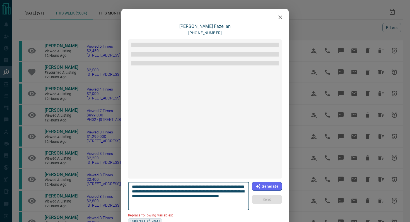
scroll to position [1071, 0]
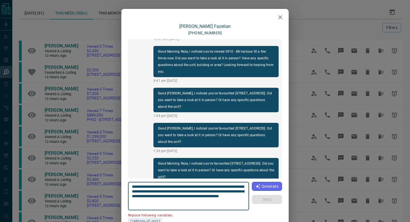
drag, startPoint x: 241, startPoint y: 186, endPoint x: 210, endPoint y: 185, distance: 31.0
click at [210, 185] on textarea "**********" at bounding box center [188, 196] width 113 height 24
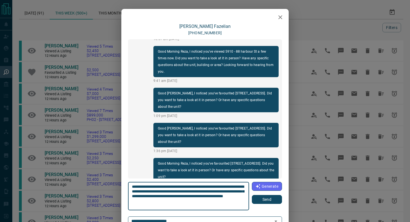
type textarea "**********"
click at [269, 201] on button "Send" at bounding box center [267, 199] width 30 height 9
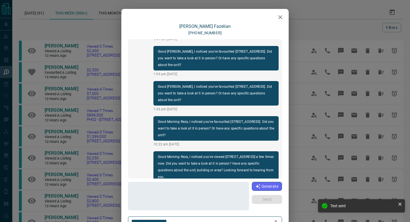
click at [284, 17] on button "button" at bounding box center [280, 17] width 11 height 11
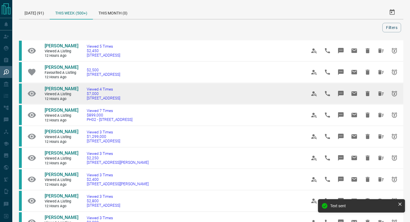
drag, startPoint x: 136, startPoint y: 98, endPoint x: 37, endPoint y: 87, distance: 99.8
click at [37, 87] on tr "[PERSON_NAME] Viewed a Listing 12 hours ago Viewed 4 Times $7,000 [STREET_ADDRE…" at bounding box center [211, 93] width 384 height 21
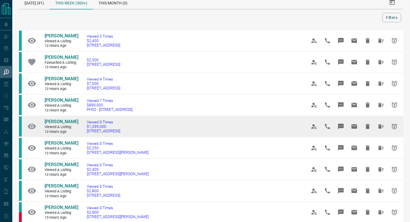
scroll to position [11, 0]
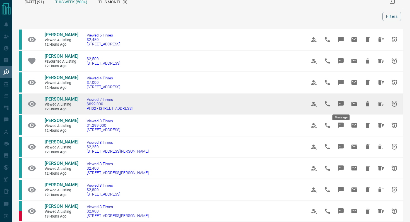
click at [341, 105] on icon "Message" at bounding box center [341, 104] width 6 height 6
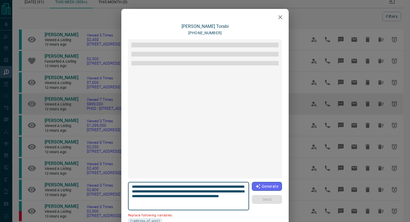
scroll to position [309, 0]
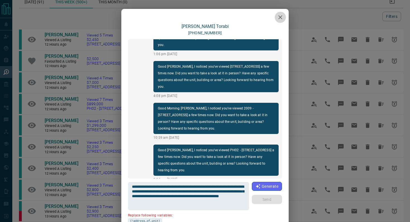
click at [281, 16] on icon "button" at bounding box center [280, 17] width 4 height 4
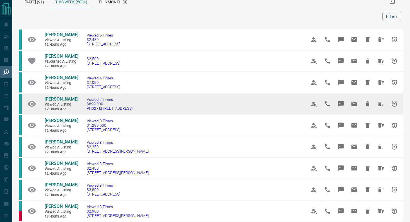
drag, startPoint x: 139, startPoint y: 109, endPoint x: 79, endPoint y: 109, distance: 60.8
click at [79, 109] on td "Viewed 7 Times $899,000 PH02 - [STREET_ADDRESS]" at bounding box center [188, 103] width 220 height 21
click at [340, 106] on icon "Message" at bounding box center [340, 104] width 7 height 7
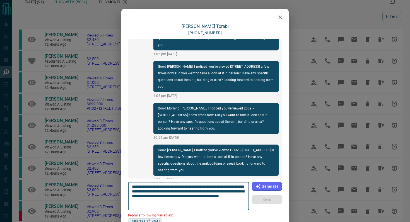
drag, startPoint x: 242, startPoint y: 186, endPoint x: 210, endPoint y: 187, distance: 31.8
click at [210, 187] on textarea "**********" at bounding box center [188, 196] width 113 height 24
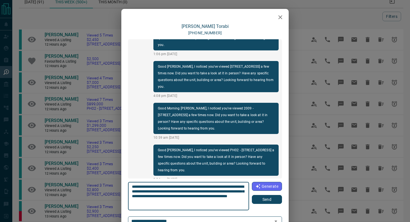
type textarea "**********"
click at [261, 201] on button "Send" at bounding box center [267, 199] width 30 height 9
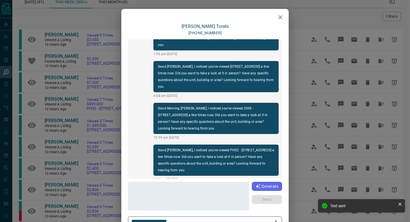
scroll to position [351, 0]
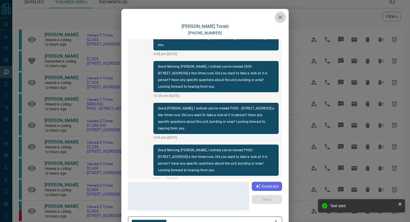
click at [281, 15] on icon "button" at bounding box center [280, 17] width 7 height 7
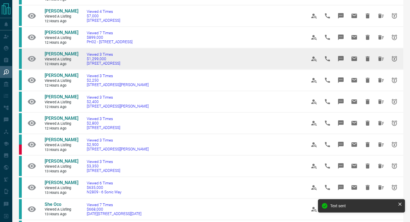
scroll to position [79, 0]
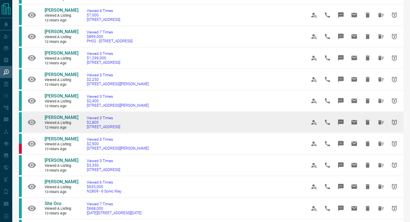
drag, startPoint x: 135, startPoint y: 127, endPoint x: 84, endPoint y: 126, distance: 51.6
click at [84, 126] on td "Viewed 3 Times $2,800 [STREET_ADDRESS]" at bounding box center [188, 122] width 220 height 21
click at [340, 123] on icon "Message" at bounding box center [341, 123] width 6 height 6
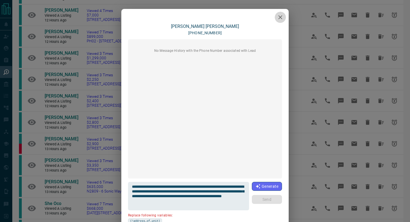
click at [280, 16] on icon "button" at bounding box center [280, 17] width 7 height 7
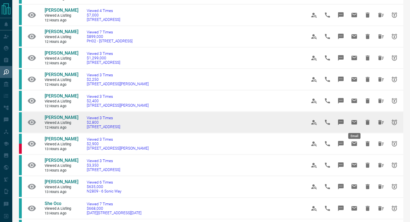
click at [354, 123] on icon "Email" at bounding box center [354, 122] width 6 height 4
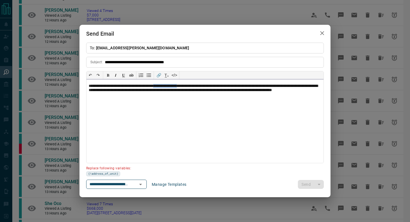
drag, startPoint x: 200, startPoint y: 87, endPoint x: 169, endPoint y: 88, distance: 30.4
click at [169, 88] on p "**********" at bounding box center [205, 91] width 232 height 14
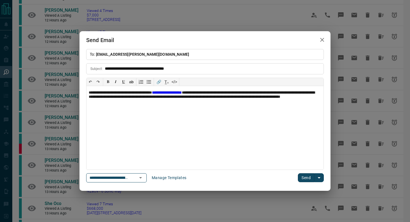
click at [305, 178] on button "Send" at bounding box center [306, 177] width 16 height 9
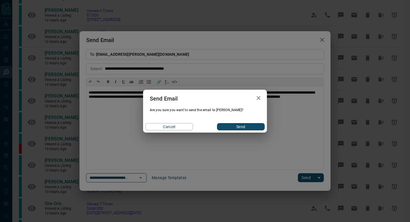
click at [249, 130] on div "Cancel Send" at bounding box center [205, 127] width 124 height 12
click at [249, 129] on button "Send" at bounding box center [241, 126] width 48 height 7
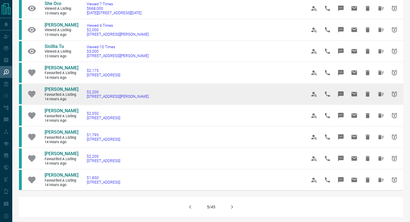
scroll to position [285, 0]
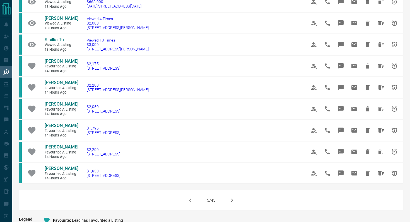
click at [232, 200] on icon "button" at bounding box center [232, 200] width 7 height 7
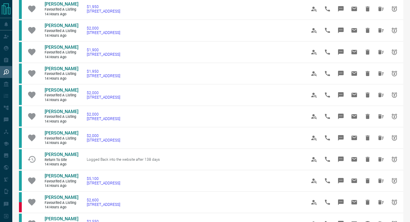
scroll to position [239, 0]
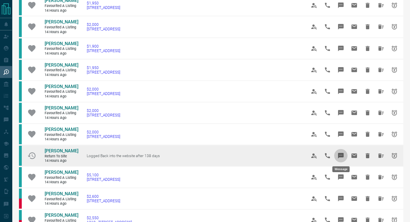
click at [339, 155] on icon "Message" at bounding box center [341, 156] width 6 height 6
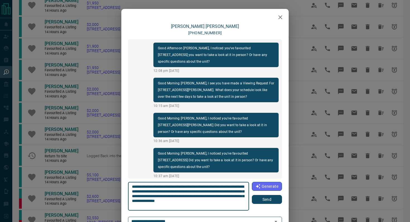
scroll to position [80, 0]
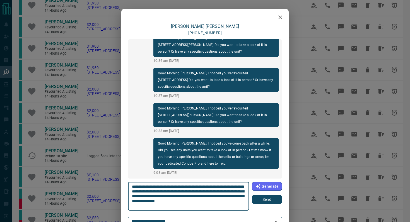
click at [271, 198] on button "Send" at bounding box center [267, 199] width 30 height 9
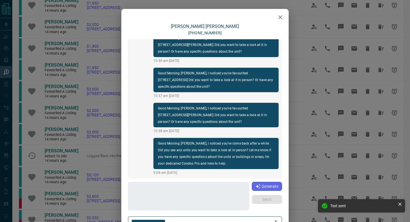
scroll to position [122, 0]
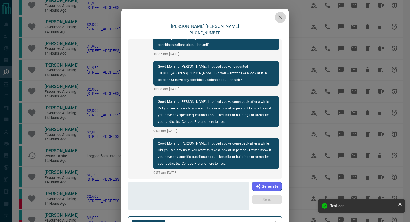
click at [276, 18] on button "button" at bounding box center [280, 17] width 11 height 11
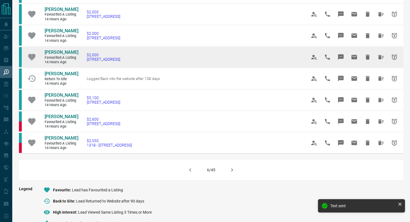
scroll to position [319, 0]
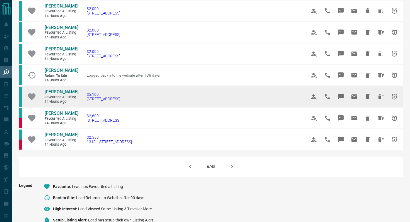
drag, startPoint x: 141, startPoint y: 98, endPoint x: 77, endPoint y: 98, distance: 64.4
click at [77, 98] on tr "[PERSON_NAME] Favourited a Listing 14 hours ago $5,100 1108 - [STREET_ADDRESS]" at bounding box center [211, 96] width 384 height 21
click at [150, 100] on td "$5,100 1108 - [STREET_ADDRESS]" at bounding box center [188, 96] width 220 height 21
drag, startPoint x: 150, startPoint y: 100, endPoint x: 85, endPoint y: 99, distance: 65.2
click at [85, 99] on td "$5,100 1108 - [STREET_ADDRESS]" at bounding box center [188, 96] width 220 height 21
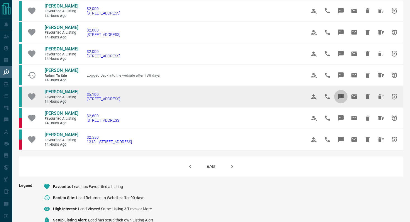
click at [341, 94] on icon "Message" at bounding box center [341, 97] width 6 height 6
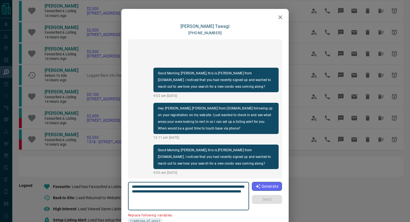
drag, startPoint x: 163, startPoint y: 191, endPoint x: 115, endPoint y: 191, distance: 47.9
click at [115, 191] on div "**********" at bounding box center [205, 111] width 410 height 222
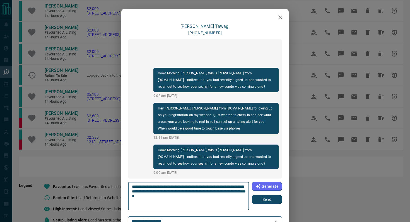
type textarea "**********"
click at [269, 195] on div "Generate Send" at bounding box center [267, 193] width 30 height 22
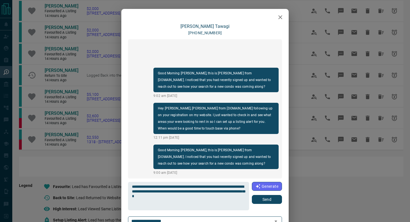
click at [270, 197] on button "Send" at bounding box center [267, 199] width 30 height 9
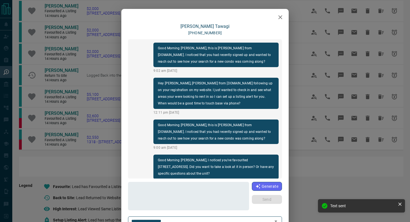
scroll to position [10, 0]
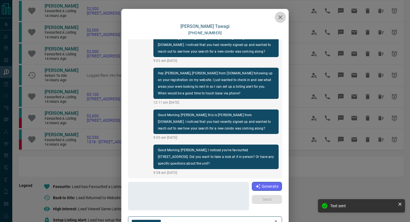
click at [283, 14] on icon "button" at bounding box center [280, 17] width 7 height 7
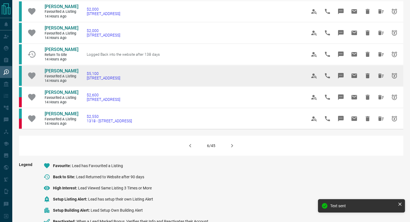
scroll to position [339, 0]
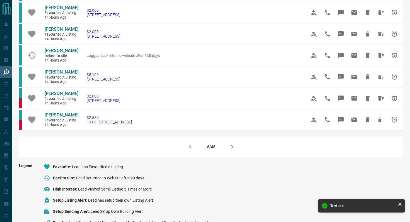
click at [230, 145] on icon "button" at bounding box center [232, 147] width 7 height 7
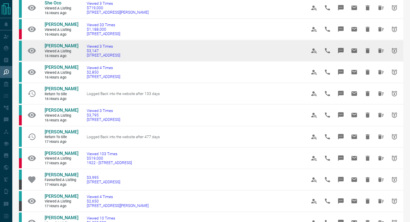
scroll to position [155, 0]
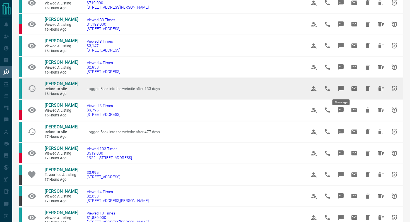
click at [344, 88] on button "Message" at bounding box center [340, 88] width 13 height 13
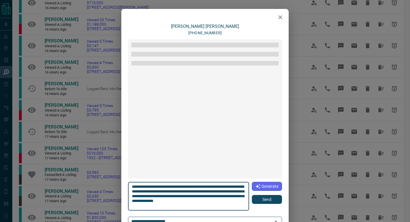
scroll to position [23, 0]
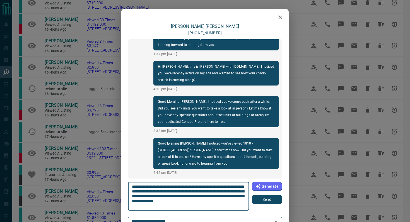
click at [266, 200] on button "Send" at bounding box center [267, 199] width 30 height 9
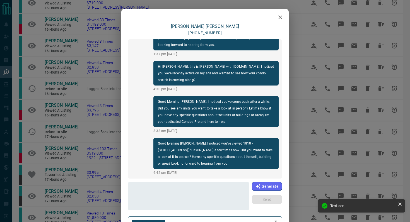
scroll to position [65, 0]
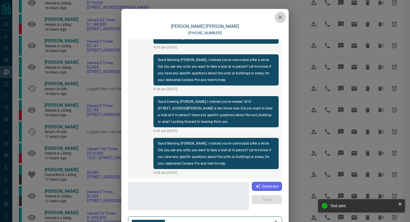
click at [279, 21] on button "button" at bounding box center [280, 17] width 11 height 11
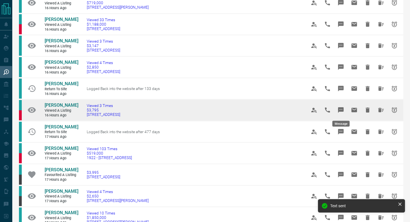
click at [343, 108] on icon "Message" at bounding box center [341, 110] width 6 height 6
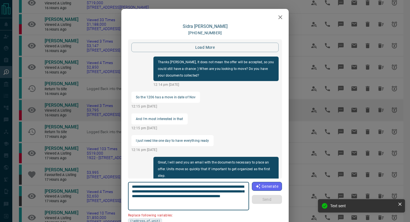
scroll to position [957, 0]
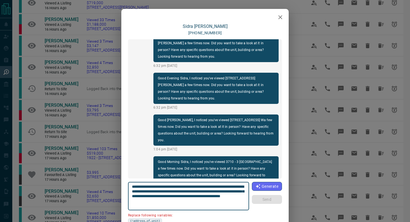
click at [283, 18] on icon "button" at bounding box center [280, 17] width 7 height 7
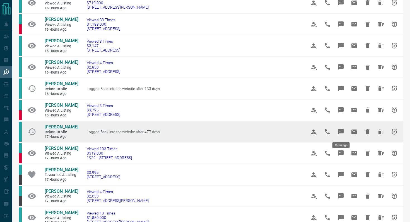
click at [342, 130] on icon "Message" at bounding box center [341, 132] width 6 height 6
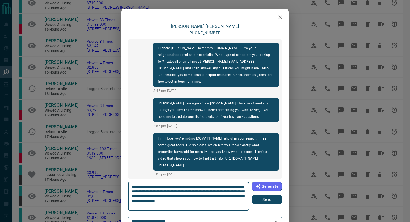
click at [264, 201] on button "Send" at bounding box center [267, 199] width 30 height 9
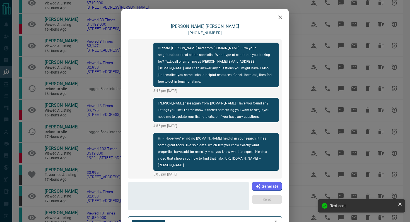
scroll to position [30, 0]
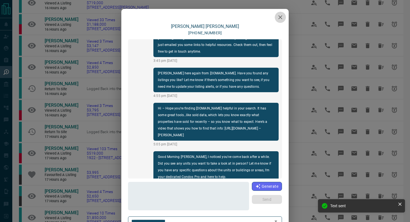
click at [276, 17] on button "button" at bounding box center [280, 17] width 11 height 11
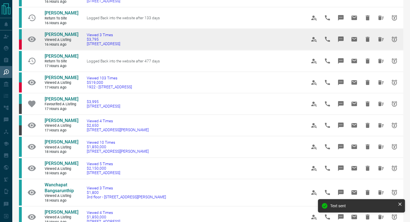
scroll to position [227, 0]
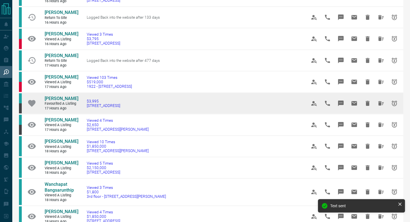
drag, startPoint x: 142, startPoint y: 106, endPoint x: 81, endPoint y: 106, distance: 60.5
click at [81, 106] on td "$3,995 [STREET_ADDRESS]" at bounding box center [188, 103] width 220 height 21
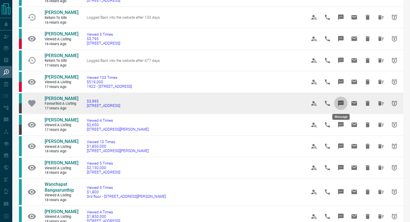
click at [339, 105] on icon "Message" at bounding box center [341, 104] width 6 height 6
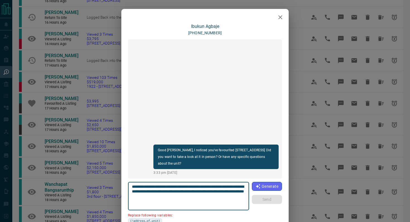
drag, startPoint x: 162, startPoint y: 191, endPoint x: 107, endPoint y: 191, distance: 54.6
click at [107, 191] on div "**********" at bounding box center [205, 111] width 410 height 222
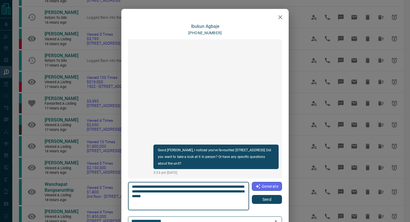
type textarea "**********"
click at [265, 197] on button "Send" at bounding box center [267, 199] width 30 height 9
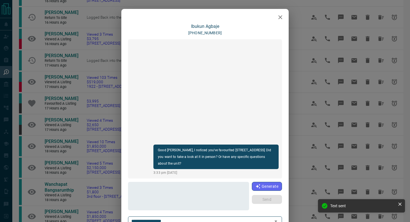
click at [280, 19] on icon "button" at bounding box center [280, 17] width 7 height 7
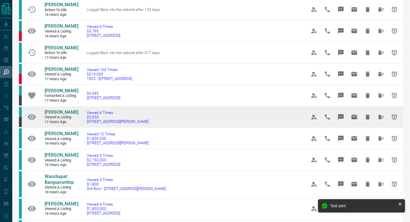
scroll to position [235, 0]
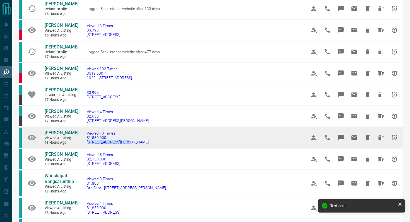
drag, startPoint x: 135, startPoint y: 148, endPoint x: 81, endPoint y: 146, distance: 53.8
click at [81, 146] on td "Viewed 10 Times $1,850,000 [STREET_ADDRESS][PERSON_NAME]" at bounding box center [188, 137] width 220 height 21
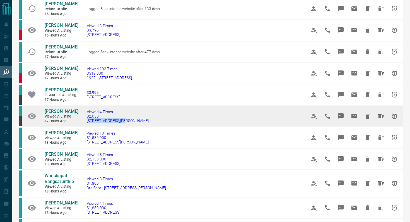
drag, startPoint x: 125, startPoint y: 120, endPoint x: 85, endPoint y: 120, distance: 39.6
click at [85, 120] on td "Viewed 4 Times $2,650 [STREET_ADDRESS][PERSON_NAME]" at bounding box center [188, 115] width 220 height 21
click at [341, 112] on button "Message" at bounding box center [340, 116] width 13 height 13
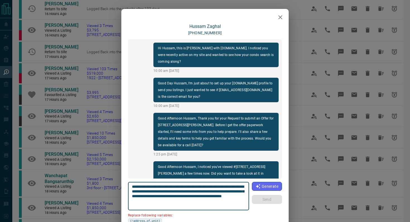
scroll to position [373, 0]
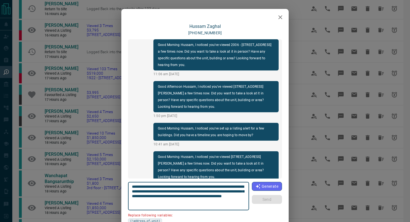
drag, startPoint x: 164, startPoint y: 192, endPoint x: 121, endPoint y: 192, distance: 42.9
click at [121, 192] on div "[PERSON_NAME] [PHONE_NUMBER] Hi Hussam, this is [PERSON_NAME] with [DOMAIN_NAME…" at bounding box center [204, 138] width 167 height 228
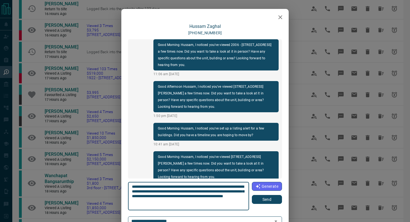
type textarea "**********"
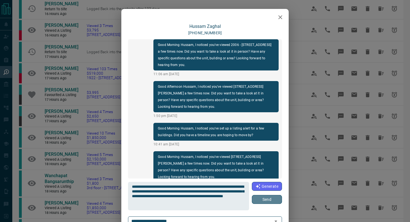
click at [273, 200] on button "Send" at bounding box center [267, 199] width 30 height 9
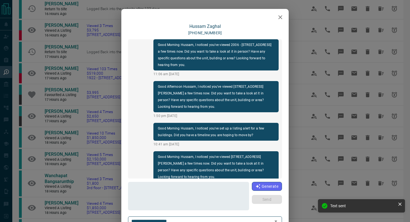
scroll to position [415, 0]
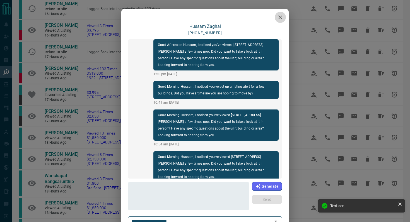
click at [283, 15] on icon "button" at bounding box center [280, 17] width 7 height 7
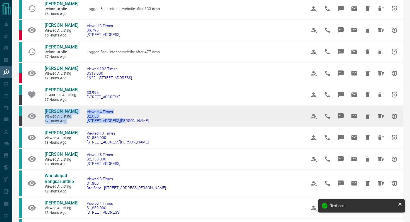
drag, startPoint x: 132, startPoint y: 120, endPoint x: 30, endPoint y: 111, distance: 102.7
click at [30, 111] on tr "[PERSON_NAME] Viewed a Listing 17 hours ago Viewed 4 Times $2,650 [STREET_ADDRE…" at bounding box center [211, 115] width 384 height 21
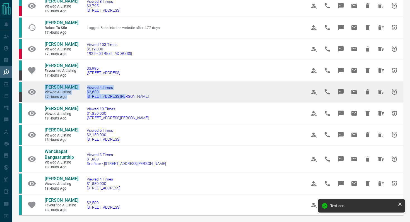
scroll to position [273, 0]
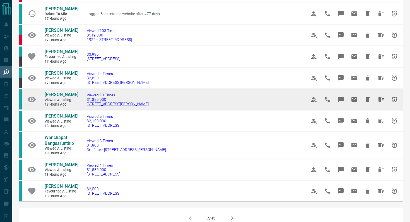
drag, startPoint x: 137, startPoint y: 104, endPoint x: 88, endPoint y: 105, distance: 48.5
click at [86, 105] on td "Viewed 10 Times $1,850,000 [STREET_ADDRESS][PERSON_NAME]" at bounding box center [188, 99] width 220 height 21
drag, startPoint x: 150, startPoint y: 110, endPoint x: 83, endPoint y: 107, distance: 67.5
click at [83, 107] on td "Viewed 10 Times $1,850,000 [STREET_ADDRESS][PERSON_NAME]" at bounding box center [188, 99] width 220 height 21
click at [343, 102] on icon "Message" at bounding box center [341, 100] width 6 height 6
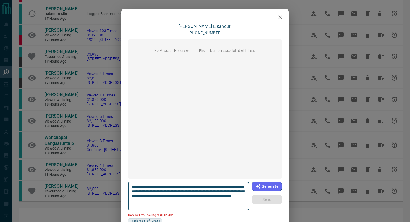
click at [276, 17] on button "button" at bounding box center [280, 17] width 11 height 11
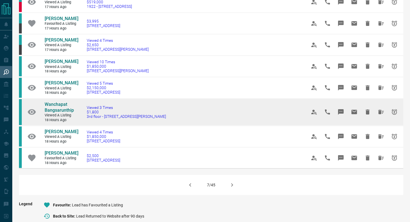
scroll to position [306, 0]
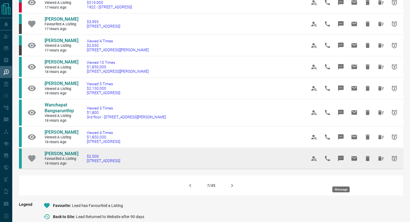
click at [343, 162] on icon "Message" at bounding box center [340, 158] width 7 height 7
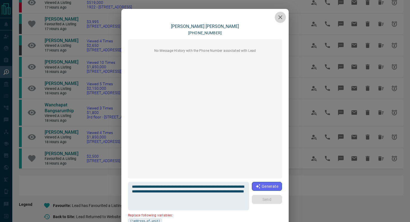
click at [278, 18] on icon "button" at bounding box center [280, 17] width 7 height 7
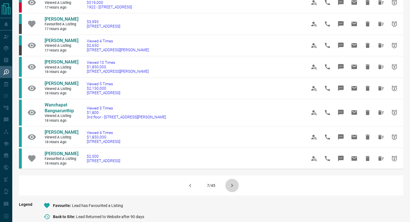
click at [233, 189] on icon "button" at bounding box center [232, 185] width 7 height 7
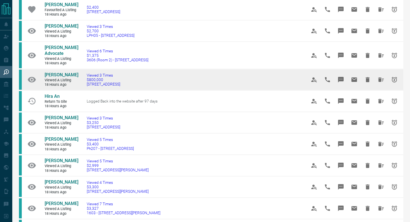
scroll to position [46, 0]
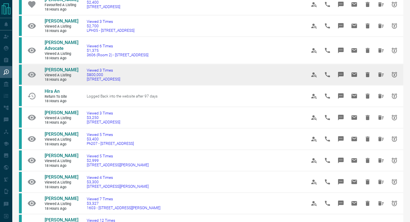
drag, startPoint x: 154, startPoint y: 87, endPoint x: 81, endPoint y: 85, distance: 73.0
click at [81, 85] on td "Viewed 3 Times $800,000 [STREET_ADDRESS]" at bounding box center [188, 74] width 220 height 21
click at [343, 77] on icon "Message" at bounding box center [341, 75] width 6 height 6
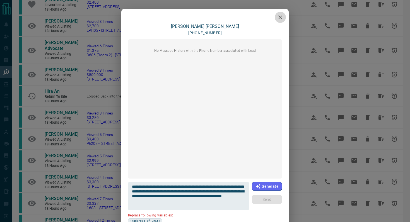
click at [280, 14] on icon "button" at bounding box center [280, 17] width 7 height 7
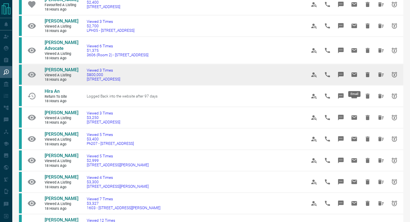
click at [354, 77] on icon "Email" at bounding box center [354, 74] width 6 height 4
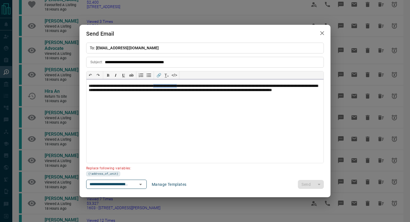
drag, startPoint x: 200, startPoint y: 86, endPoint x: 169, endPoint y: 86, distance: 30.9
click at [169, 86] on p "**********" at bounding box center [205, 91] width 232 height 14
paste div
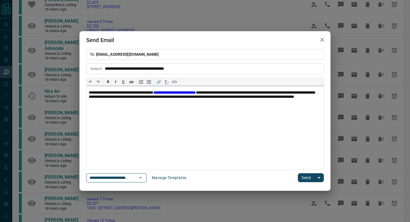
click at [170, 91] on link "**********" at bounding box center [174, 93] width 42 height 4
click at [303, 177] on button "Send" at bounding box center [306, 177] width 16 height 9
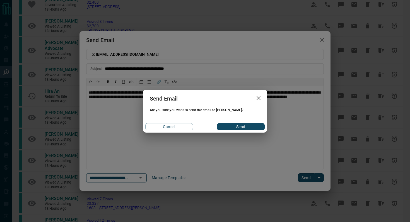
click at [240, 123] on div "Cancel Send" at bounding box center [205, 127] width 124 height 12
click at [241, 125] on button "Send" at bounding box center [241, 126] width 48 height 7
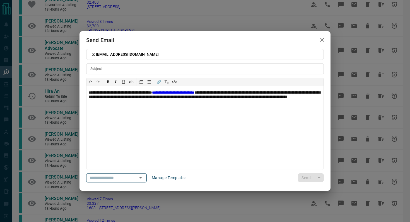
click at [322, 40] on div "**********" at bounding box center [205, 111] width 410 height 222
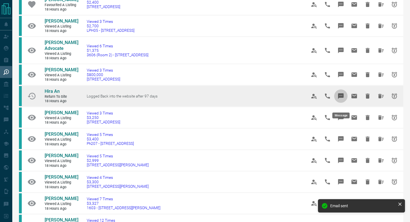
click at [341, 99] on icon "Message" at bounding box center [341, 96] width 6 height 6
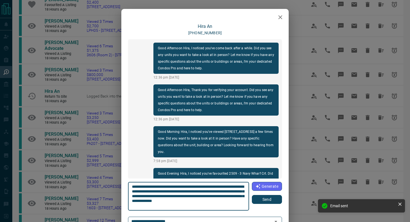
scroll to position [550, 0]
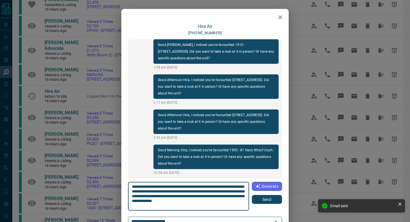
click at [274, 200] on button "Send" at bounding box center [267, 199] width 30 height 9
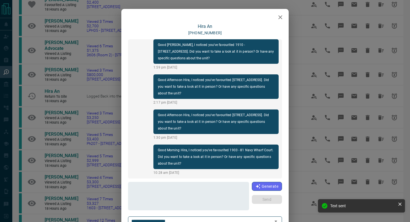
scroll to position [592, 0]
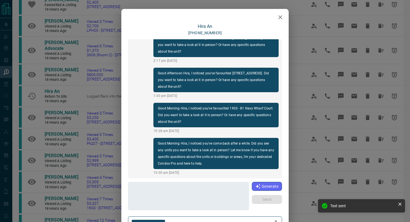
click at [281, 18] on icon "button" at bounding box center [280, 17] width 4 height 4
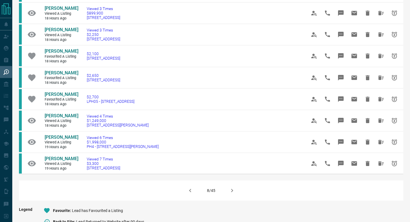
scroll to position [302, 0]
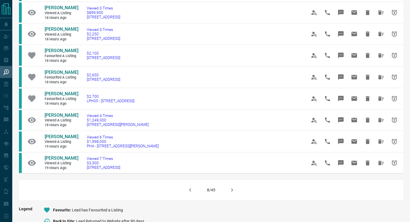
click at [234, 193] on icon "button" at bounding box center [232, 190] width 7 height 7
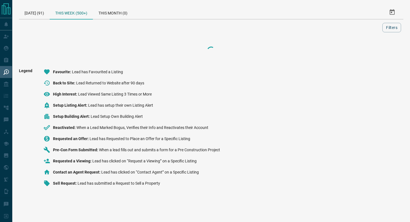
scroll to position [0, 0]
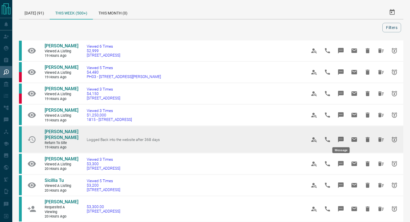
click at [341, 138] on icon "Message" at bounding box center [341, 140] width 6 height 6
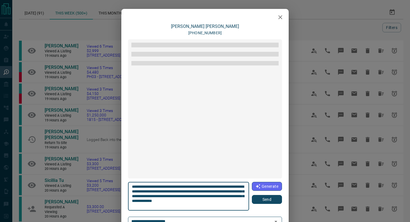
scroll to position [65, 0]
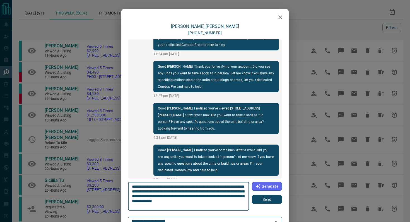
click at [281, 199] on button "Send" at bounding box center [267, 199] width 30 height 9
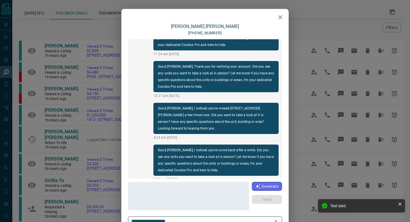
scroll to position [107, 0]
click at [284, 16] on button "button" at bounding box center [280, 17] width 11 height 11
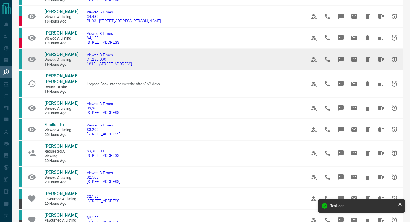
scroll to position [57, 0]
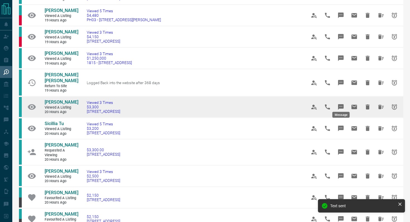
click at [339, 104] on icon "Message" at bounding box center [340, 107] width 7 height 7
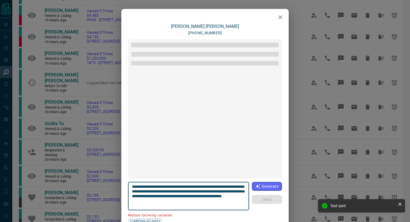
scroll to position [94, 0]
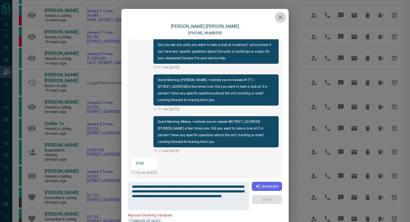
click at [279, 16] on icon "button" at bounding box center [280, 17] width 4 height 4
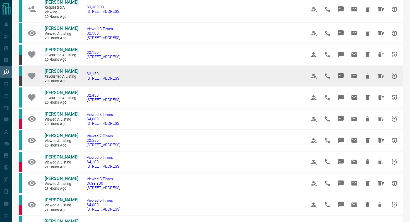
scroll to position [200, 0]
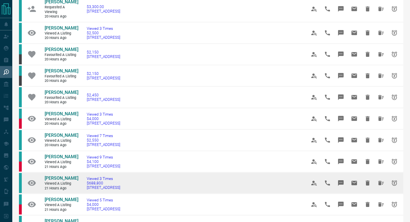
drag, startPoint x: 140, startPoint y: 193, endPoint x: 81, endPoint y: 193, distance: 58.2
click at [81, 193] on td "Viewed 3 Times $688,800 [STREET_ADDRESS]" at bounding box center [188, 183] width 220 height 21
click at [343, 186] on icon "Message" at bounding box center [340, 183] width 7 height 7
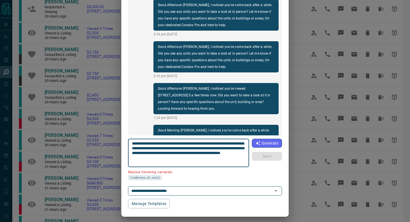
scroll to position [0, 0]
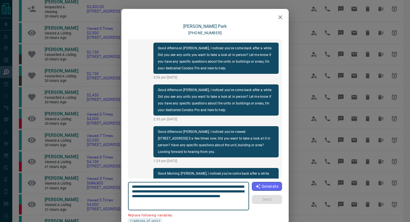
click at [281, 13] on button "button" at bounding box center [280, 17] width 11 height 11
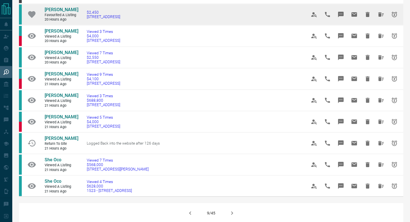
scroll to position [283, 0]
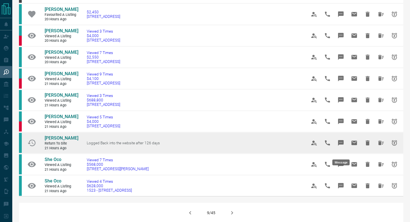
click at [343, 146] on icon "Message" at bounding box center [341, 143] width 6 height 6
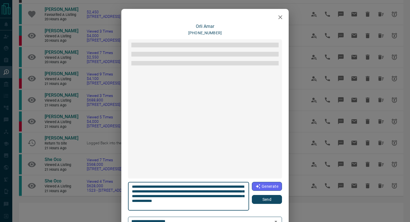
scroll to position [184, 0]
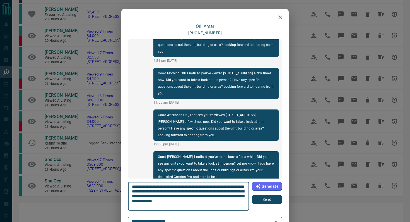
click at [272, 200] on button "Send" at bounding box center [267, 199] width 30 height 9
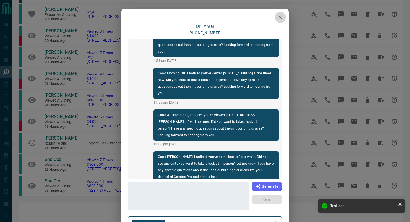
click at [281, 15] on icon "button" at bounding box center [280, 17] width 7 height 7
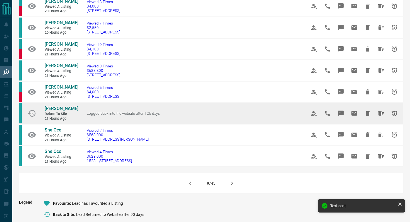
scroll to position [319, 0]
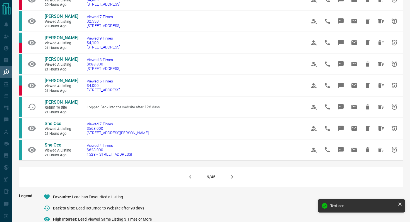
click at [234, 180] on icon "button" at bounding box center [232, 177] width 7 height 7
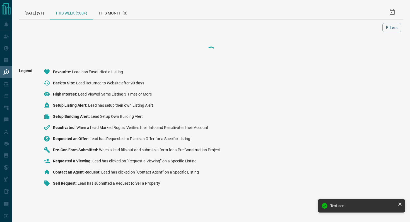
scroll to position [0, 0]
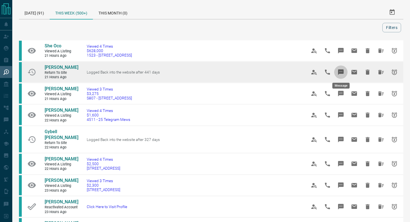
click at [342, 71] on icon "Message" at bounding box center [341, 72] width 6 height 6
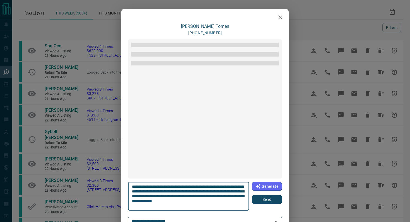
scroll to position [30, 0]
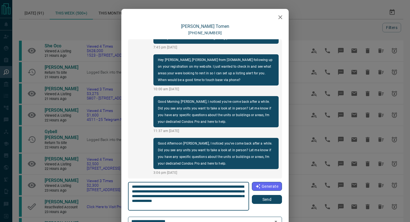
click at [259, 196] on button "Send" at bounding box center [267, 199] width 30 height 9
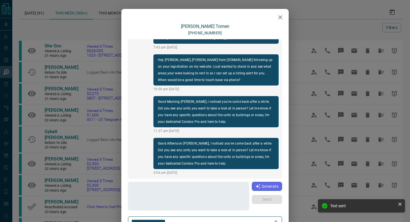
scroll to position [72, 0]
click at [281, 20] on button "button" at bounding box center [280, 17] width 11 height 11
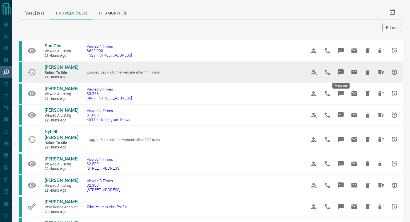
click at [340, 68] on button "Message" at bounding box center [340, 71] width 13 height 13
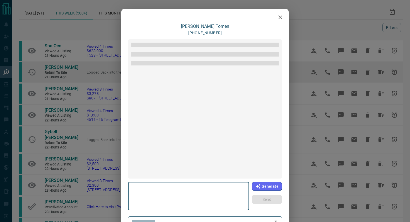
type textarea "**********"
type input "**********"
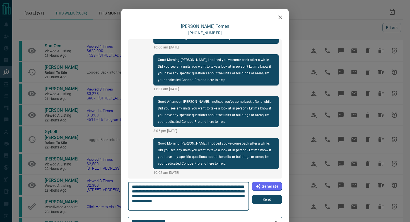
click at [281, 16] on icon "button" at bounding box center [280, 17] width 7 height 7
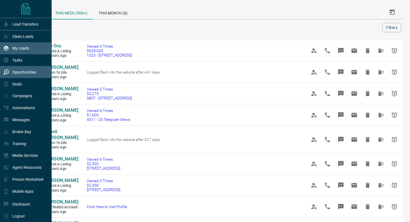
click at [18, 49] on p "My Leads" at bounding box center [20, 48] width 17 height 4
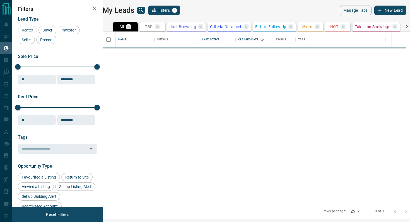
scroll to position [172, 304]
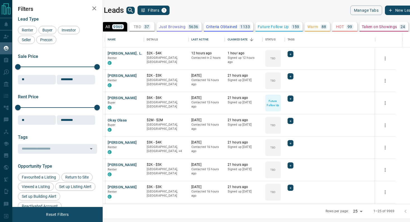
click at [134, 9] on icon "search button" at bounding box center [130, 10] width 7 height 7
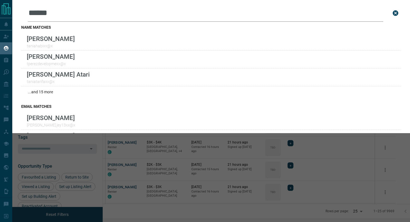
type input "*****"
click at [150, 32] on div "name matches [PERSON_NAME] [PERSON_NAME] tperezdevelopmexx@x [PERSON_NAME] Atar…" at bounding box center [211, 61] width 380 height 79
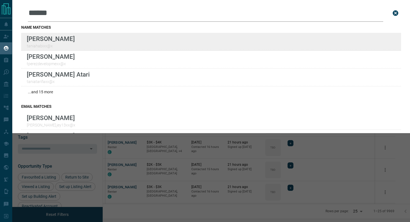
click at [0, 0] on div "Lead Transfers Claim Leads My Leads Tasks Opportunities Deals Campaigns Automat…" at bounding box center [205, 107] width 410 height 215
